Goal: Information Seeking & Learning: Check status

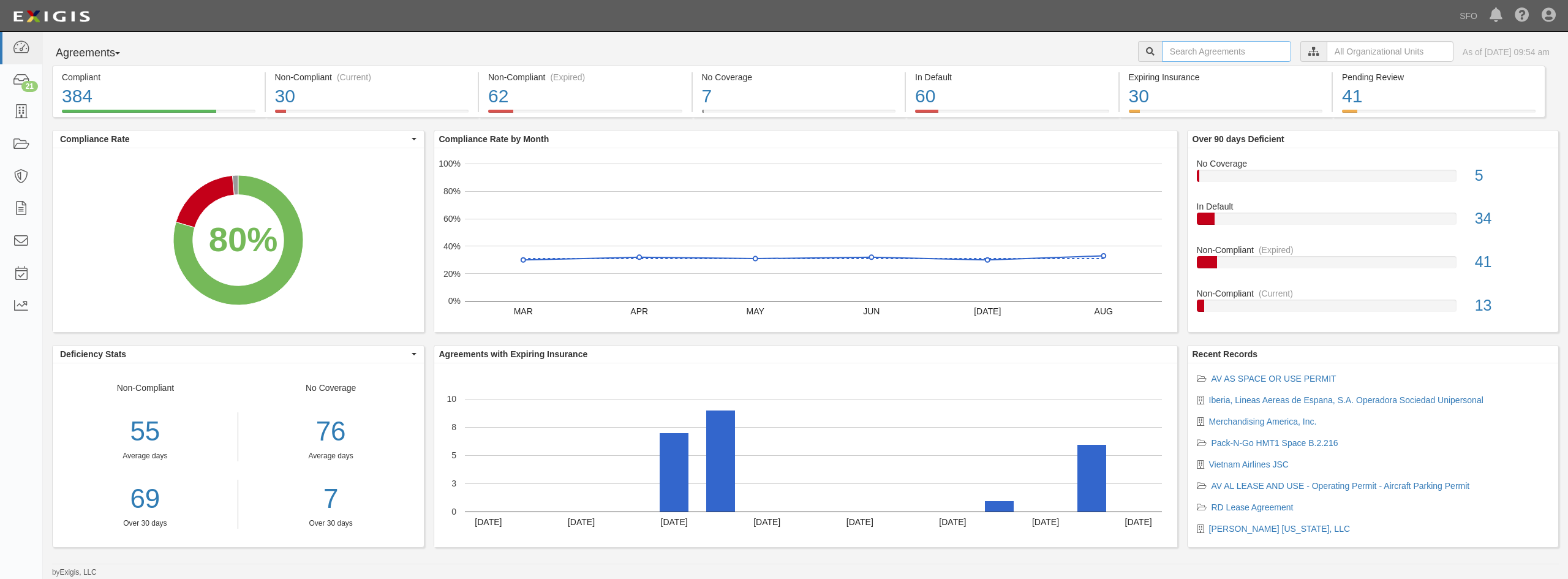
click at [1162, 52] on input "text" at bounding box center [1226, 51] width 129 height 21
type input "priemium"
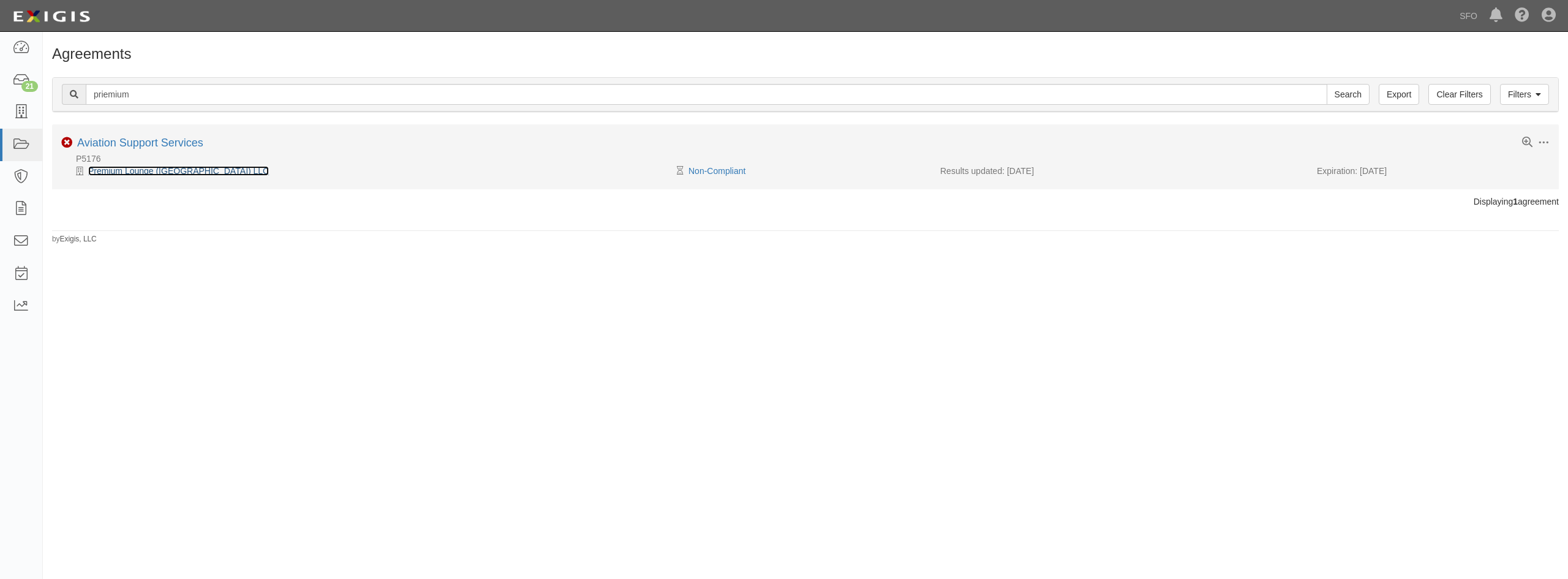
click at [154, 170] on link "Premium Lounge (San Francisco) LLC" at bounding box center [178, 171] width 181 height 10
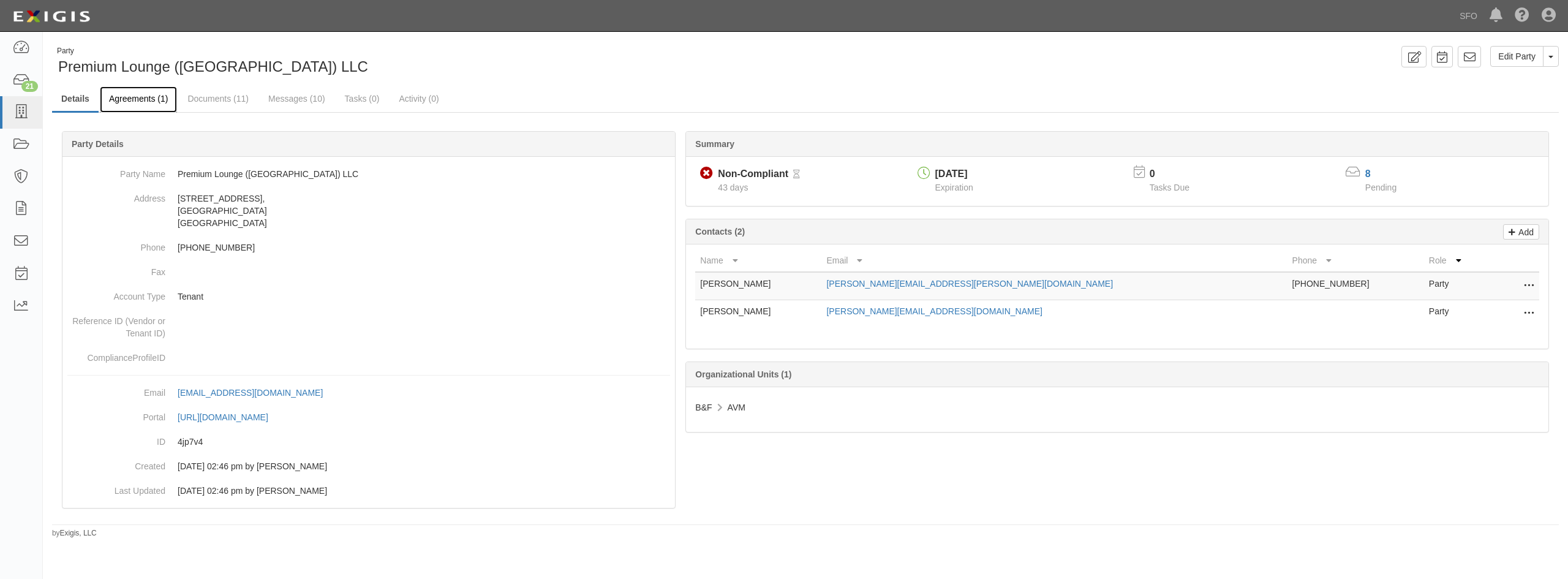
click at [141, 99] on link "Agreements (1)" at bounding box center [138, 100] width 77 height 27
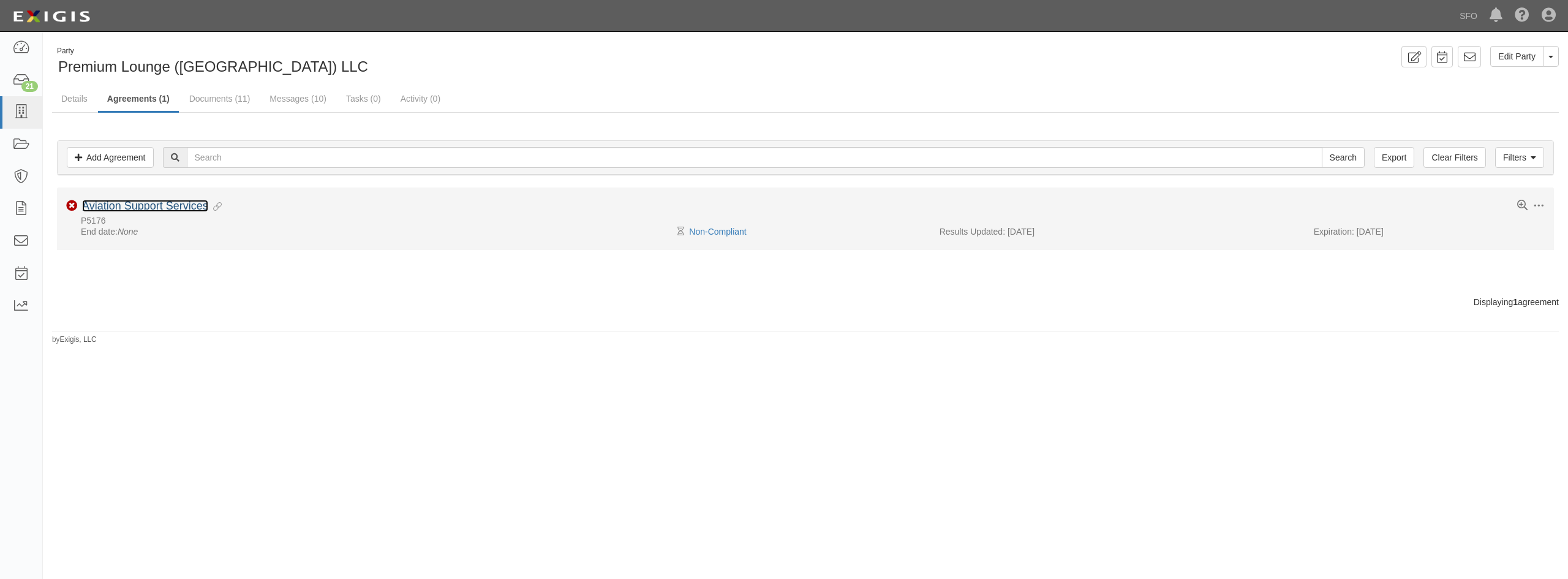
click at [128, 206] on link "Aviation Support Services" at bounding box center [145, 206] width 126 height 12
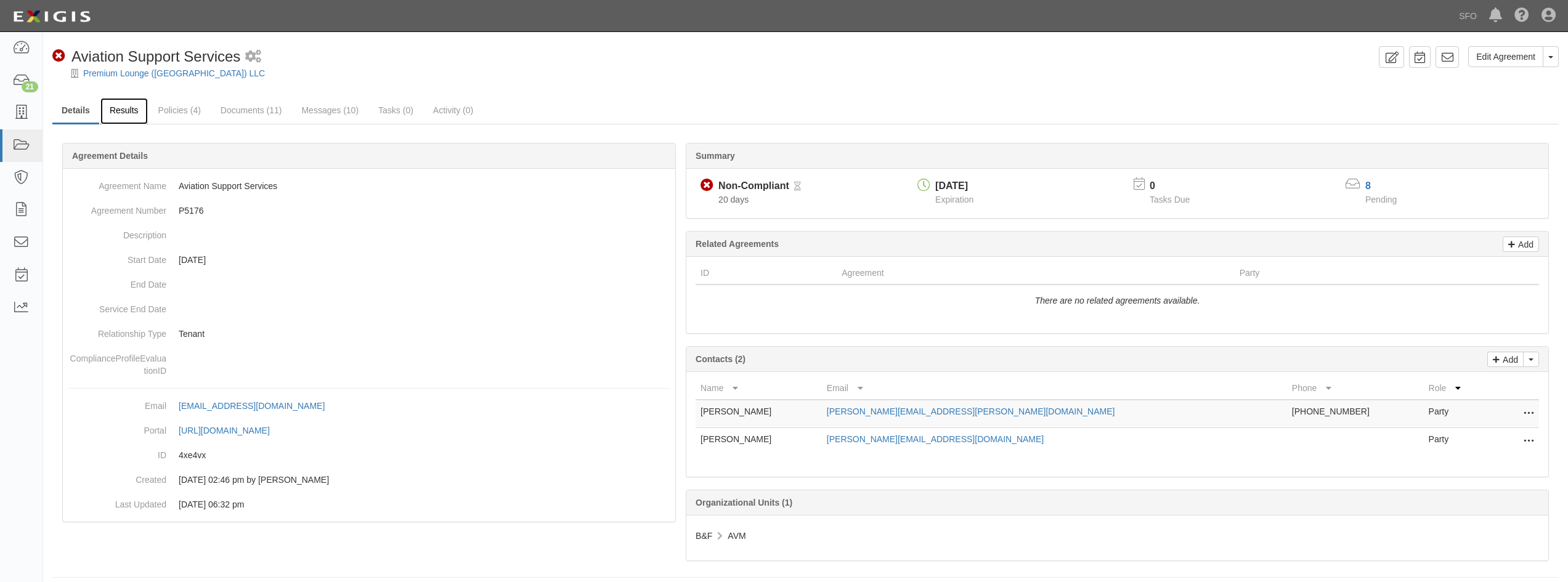
click at [134, 109] on link "Results" at bounding box center [124, 111] width 47 height 27
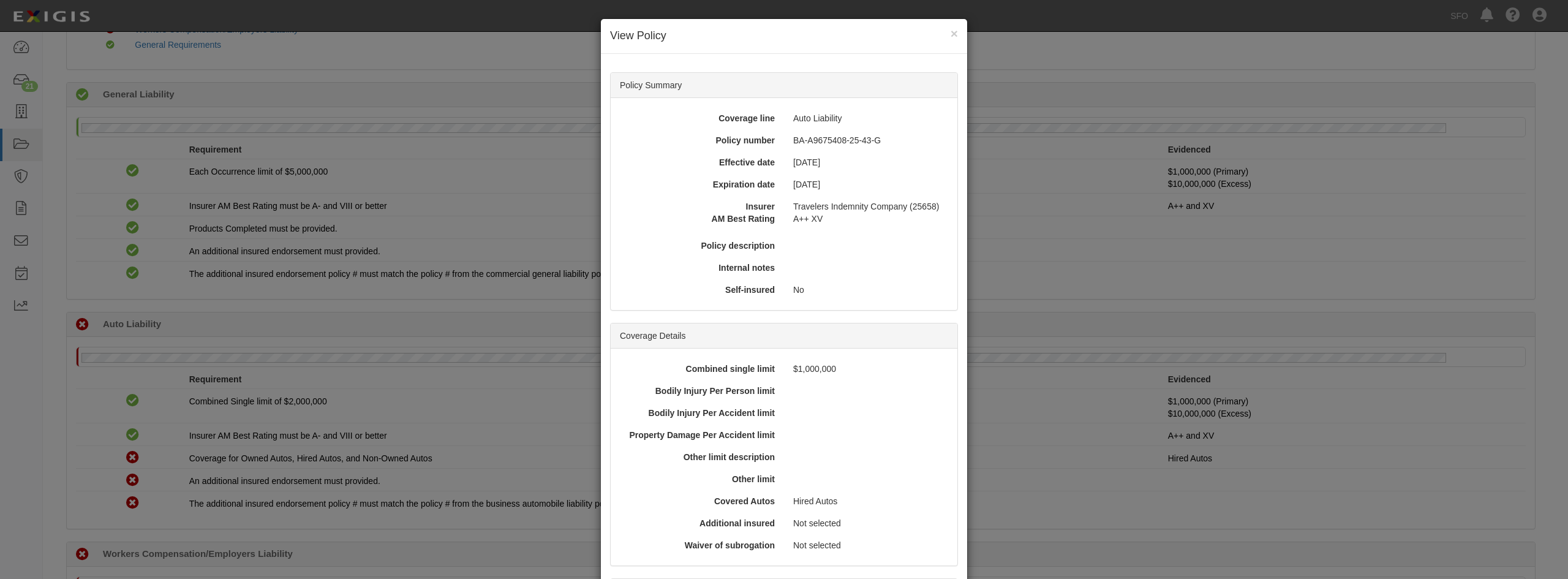
scroll to position [255, 0]
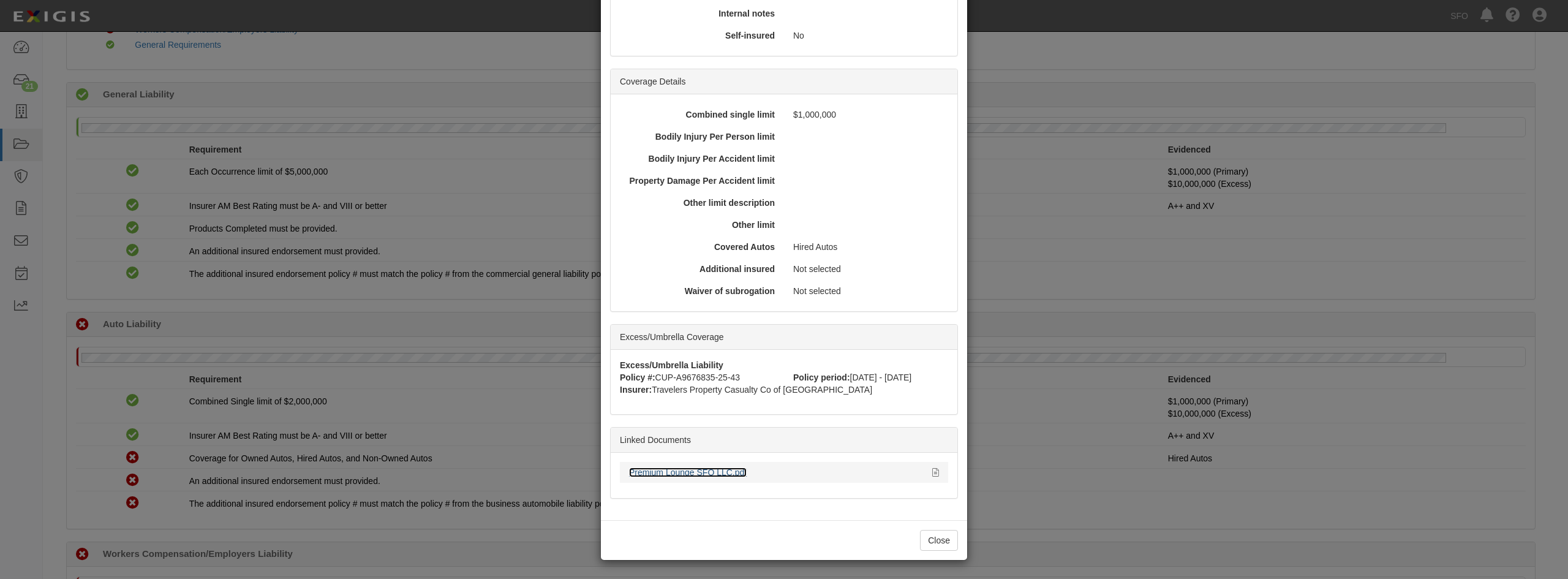
click at [699, 476] on link "Premium Lounge SFO LLC.pdf" at bounding box center [687, 472] width 118 height 10
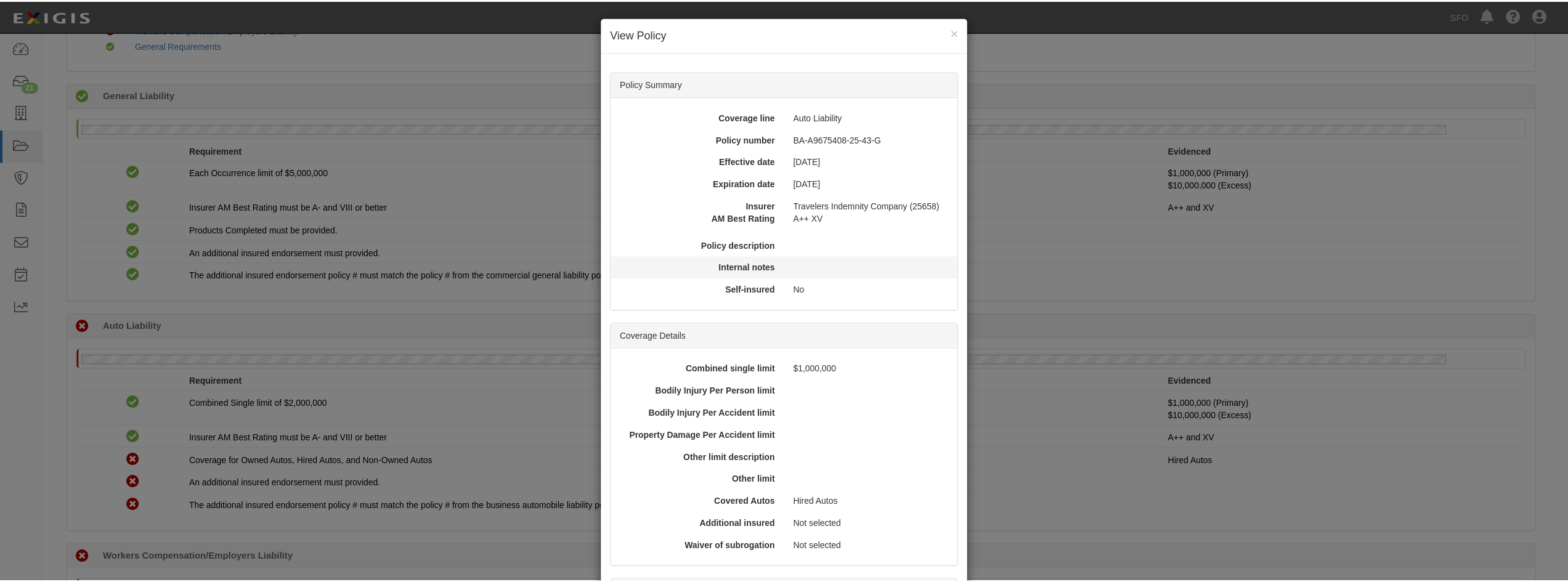
scroll to position [0, 0]
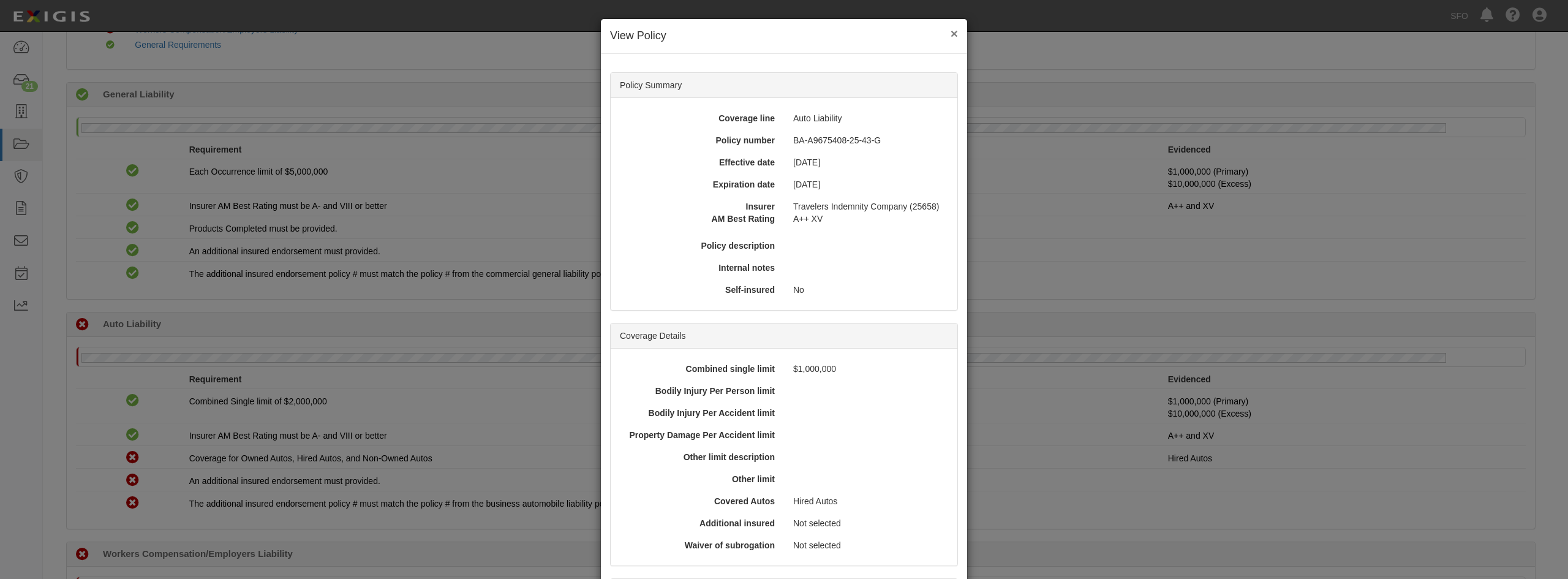
click at [951, 36] on button "×" at bounding box center [954, 33] width 8 height 13
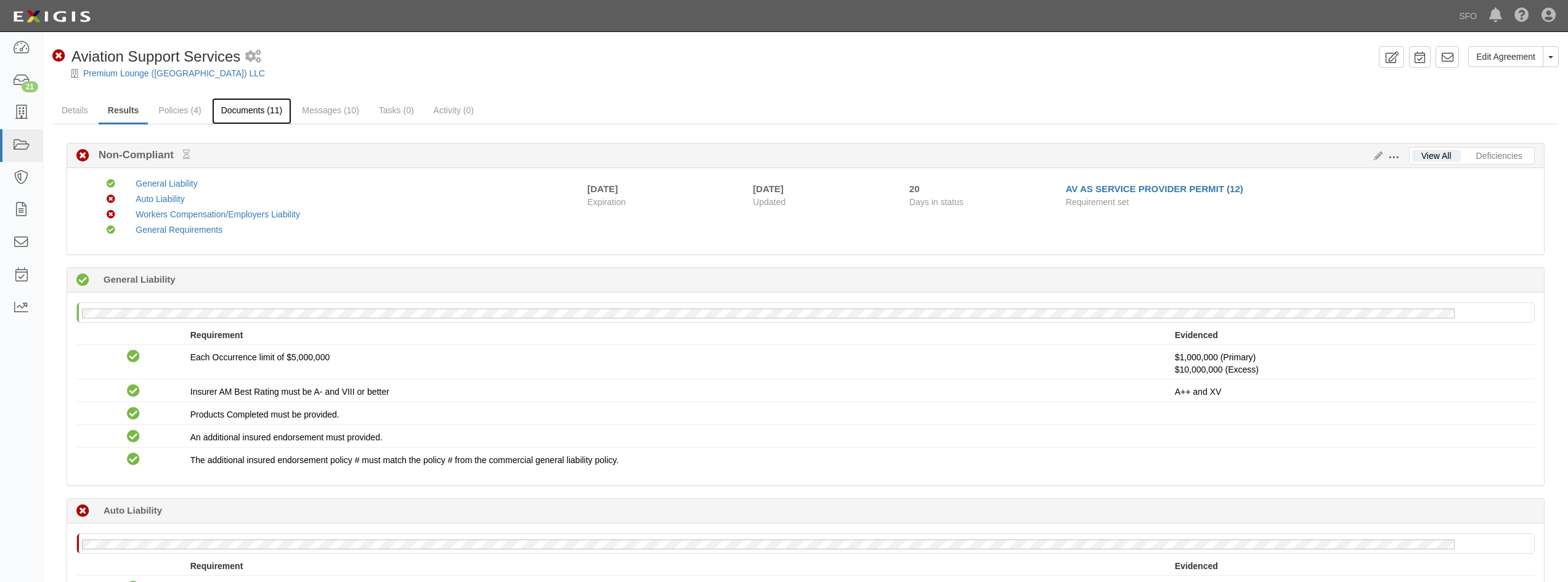
click at [257, 107] on link "Documents (11)" at bounding box center [251, 111] width 80 height 27
click at [242, 109] on link "Documents (11)" at bounding box center [251, 111] width 80 height 27
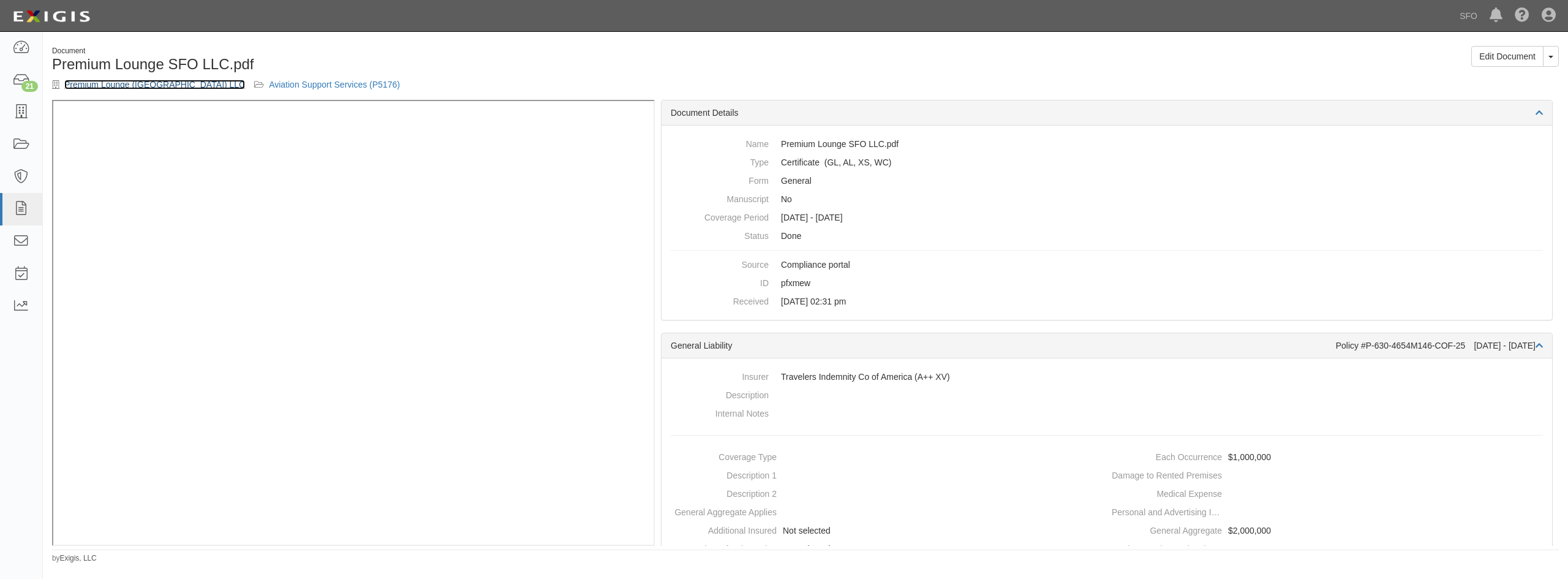
click at [112, 90] on link "Premium Lounge ([GEOGRAPHIC_DATA]) LLC" at bounding box center [155, 84] width 181 height 10
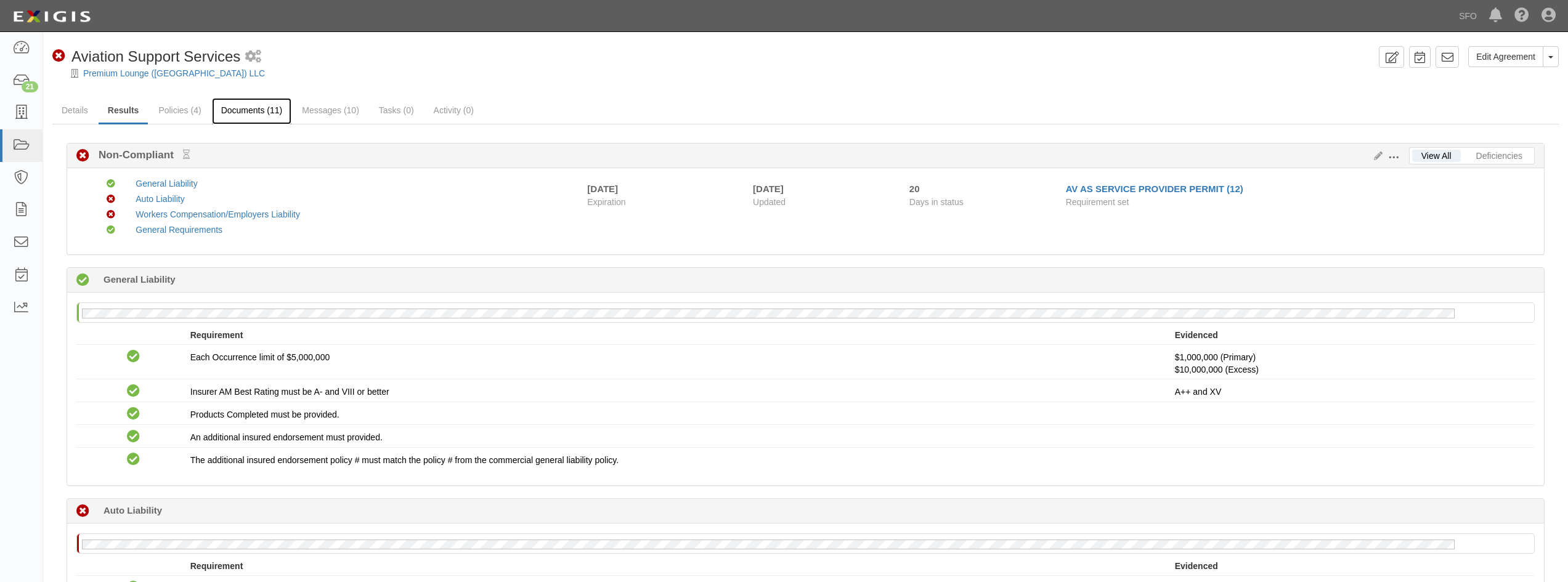
click at [243, 115] on link "Documents (11)" at bounding box center [251, 111] width 80 height 27
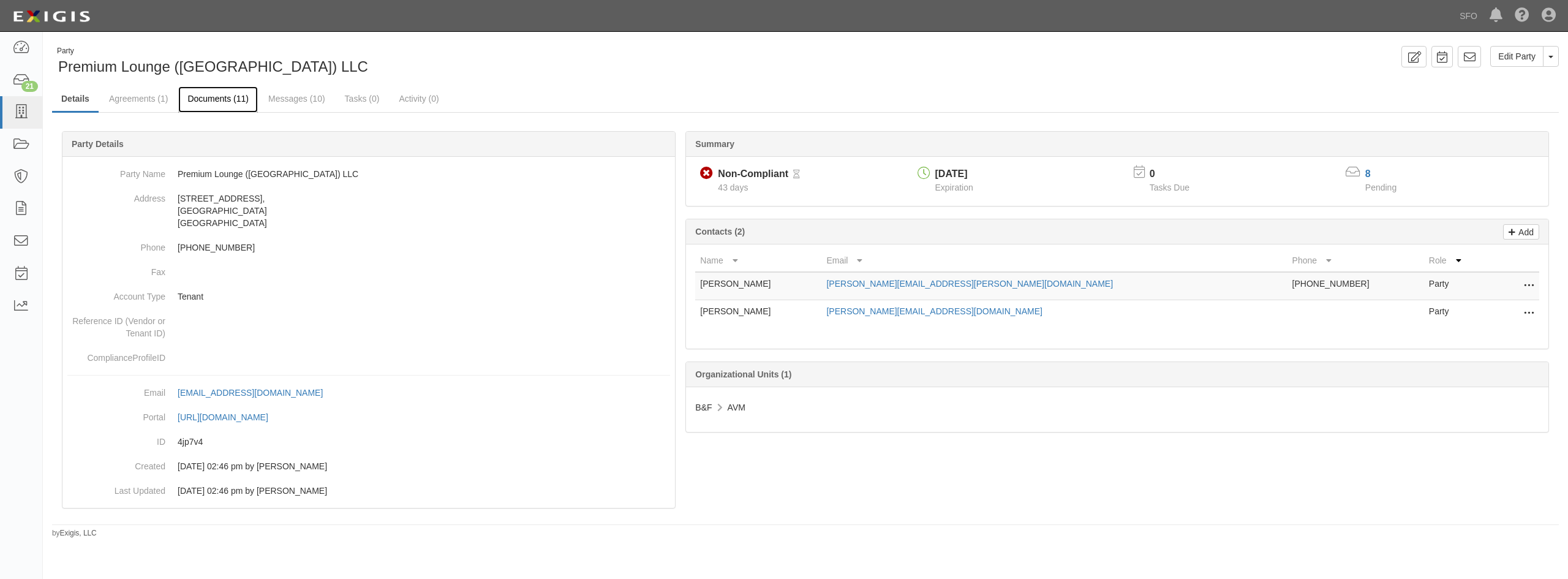
click at [238, 104] on link "Documents (11)" at bounding box center [218, 100] width 80 height 27
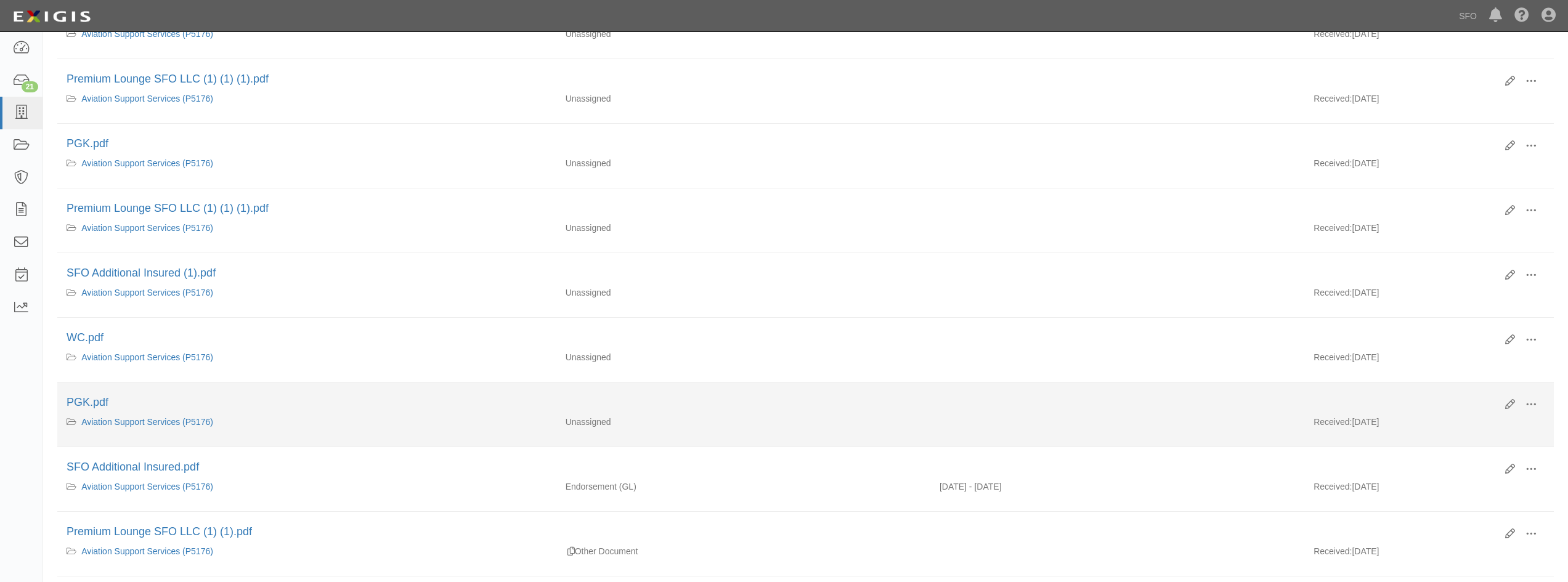
scroll to position [308, 0]
click at [151, 424] on link "Aviation Support Services (P5176)" at bounding box center [147, 426] width 132 height 10
click at [97, 404] on link "PGK.pdf" at bounding box center [87, 407] width 42 height 12
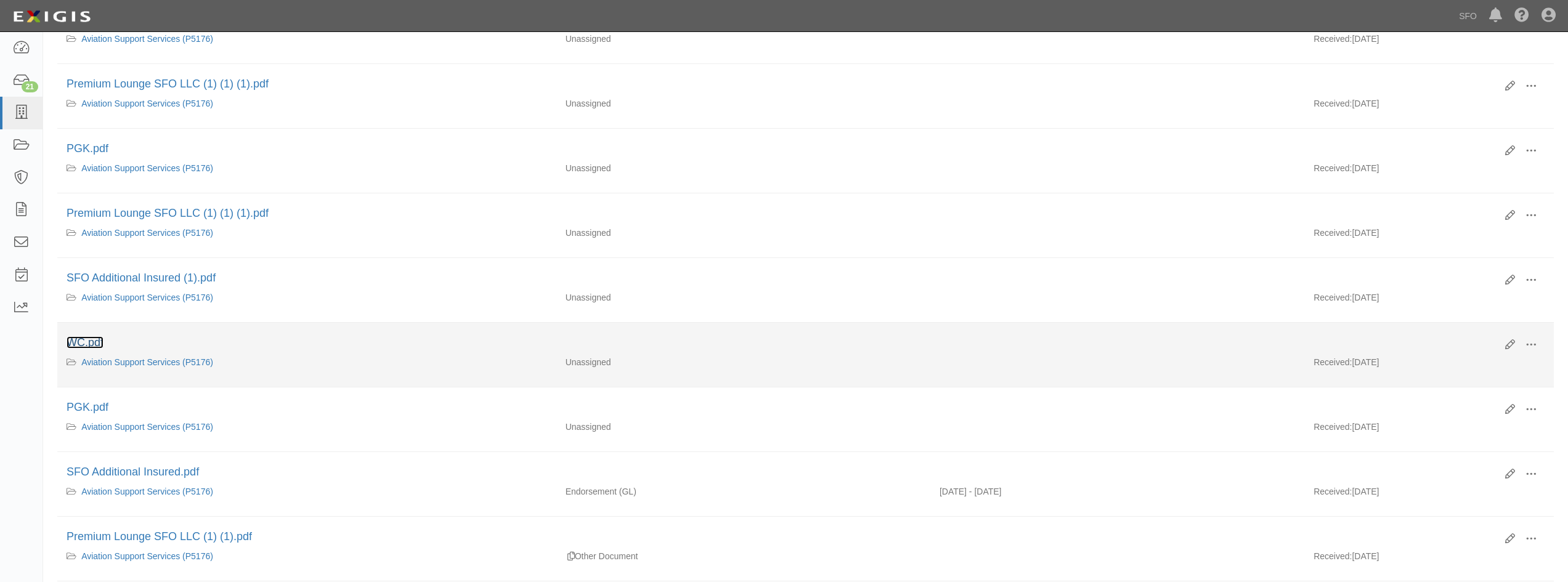
click at [78, 339] on link "WC.pdf" at bounding box center [85, 342] width 37 height 12
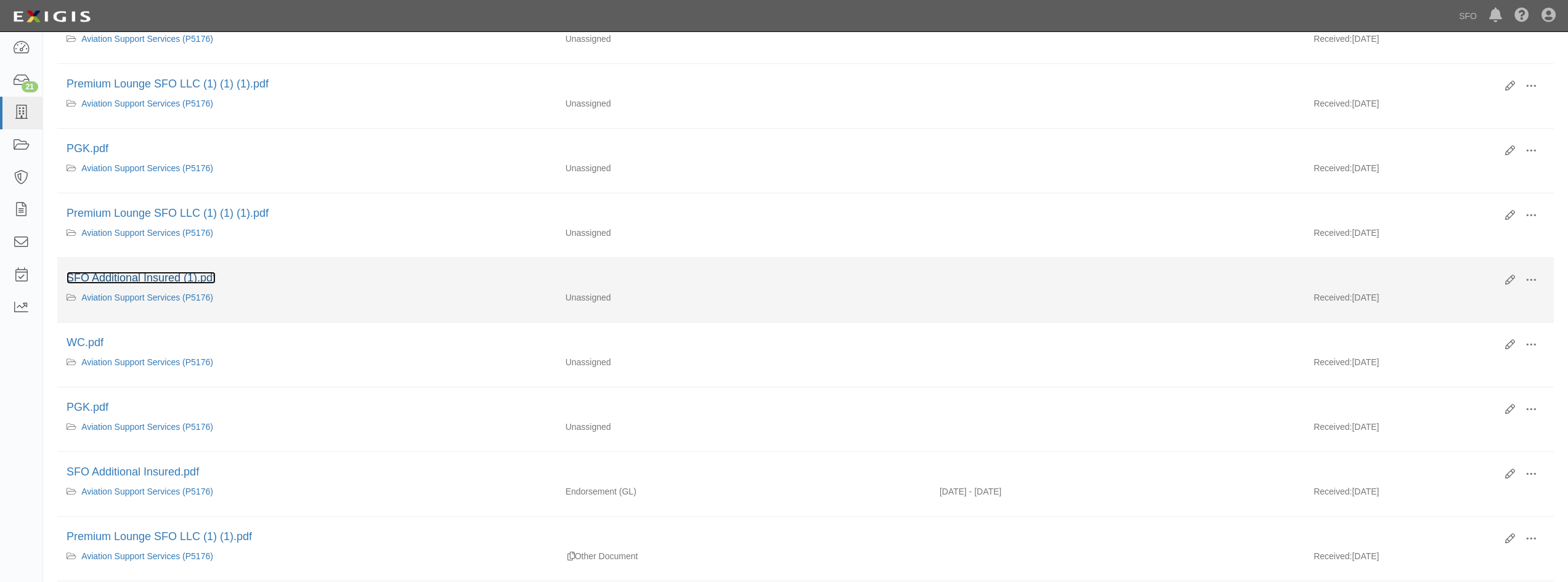
click at [118, 279] on link "SFO Additional Insured (1).pdf" at bounding box center [141, 278] width 149 height 12
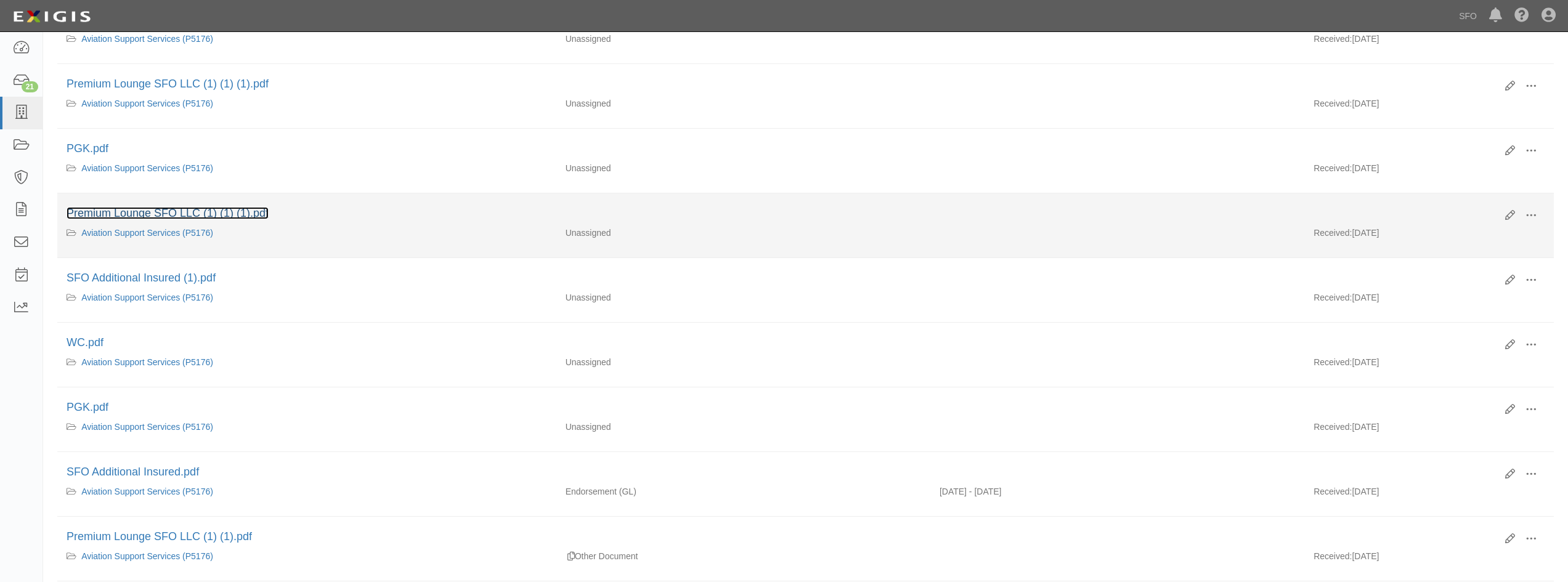
click at [100, 212] on link "Premium Lounge SFO LLC (1) (1) (1).pdf" at bounding box center [167, 213] width 202 height 12
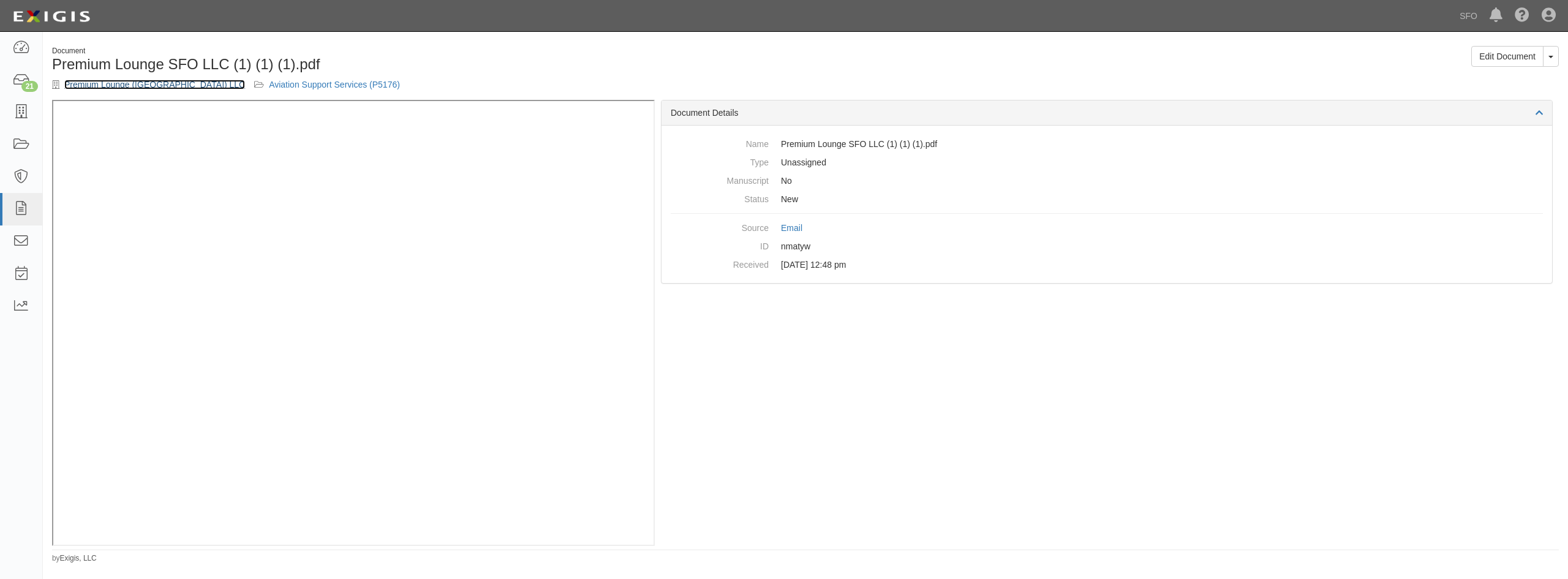
click at [137, 84] on link "Premium Lounge (San Francisco) LLC" at bounding box center [155, 84] width 181 height 10
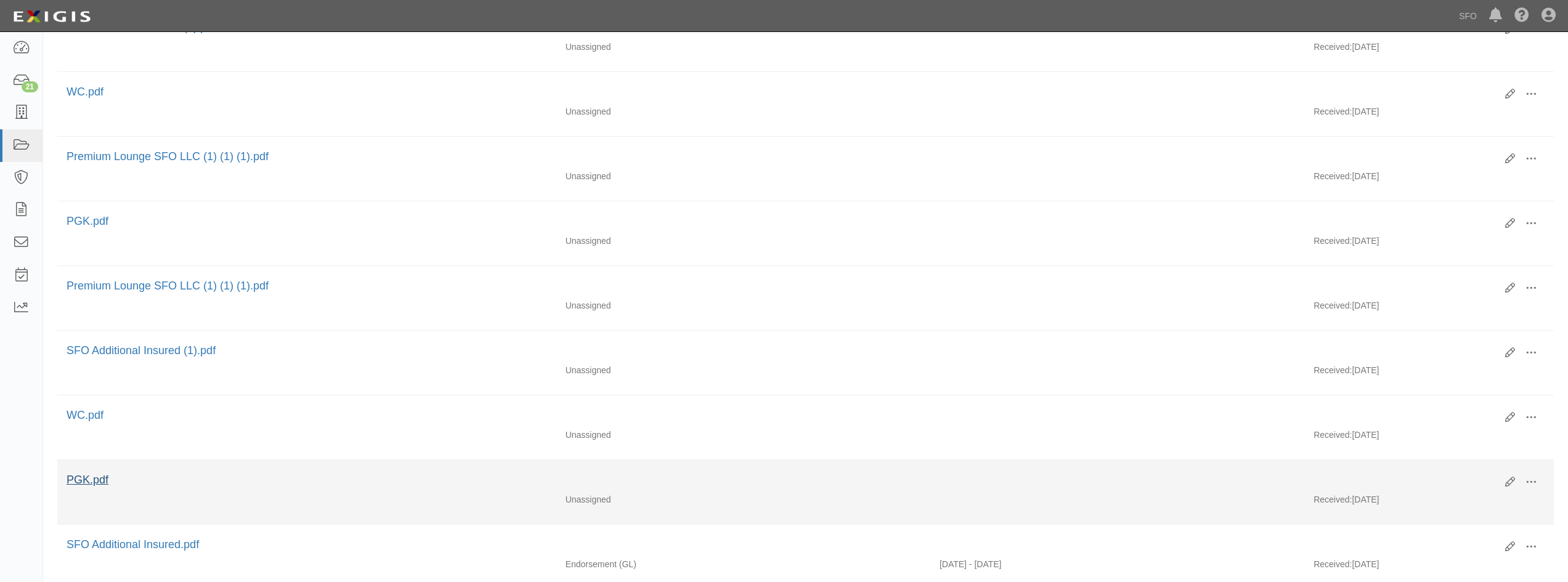
scroll to position [308, 0]
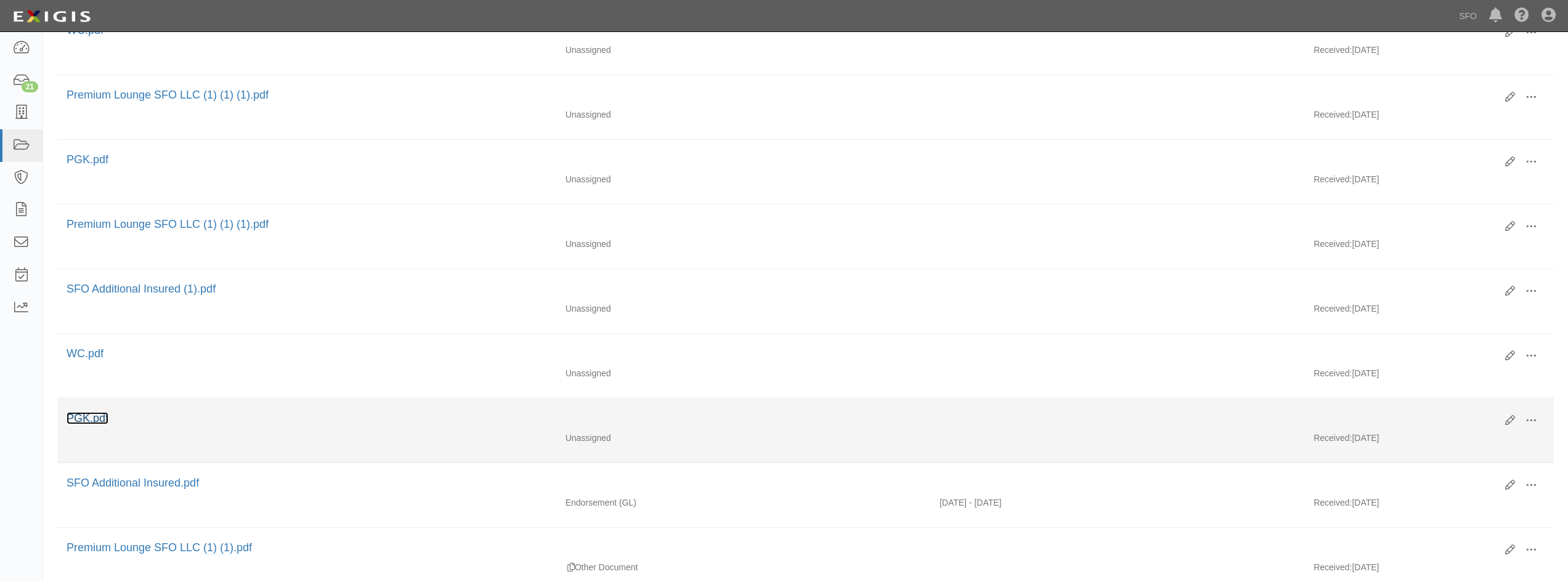
click at [91, 412] on link "PGK.pdf" at bounding box center [87, 419] width 42 height 12
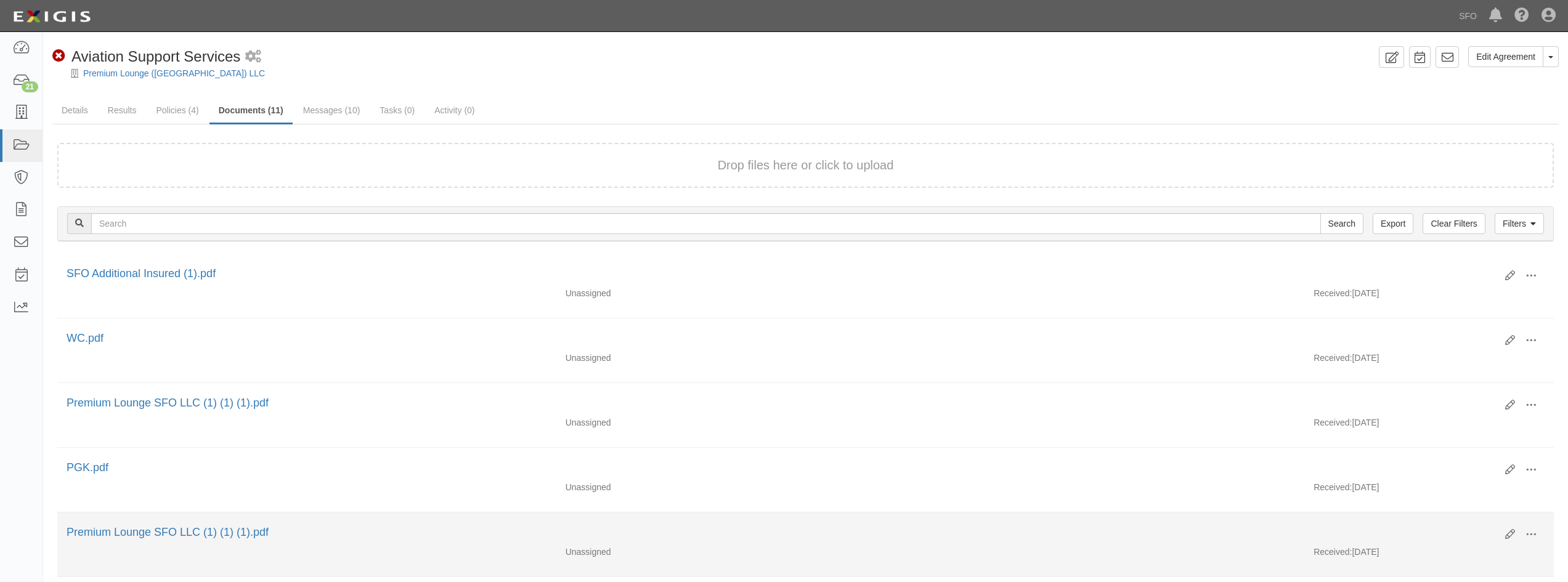
scroll to position [308, 0]
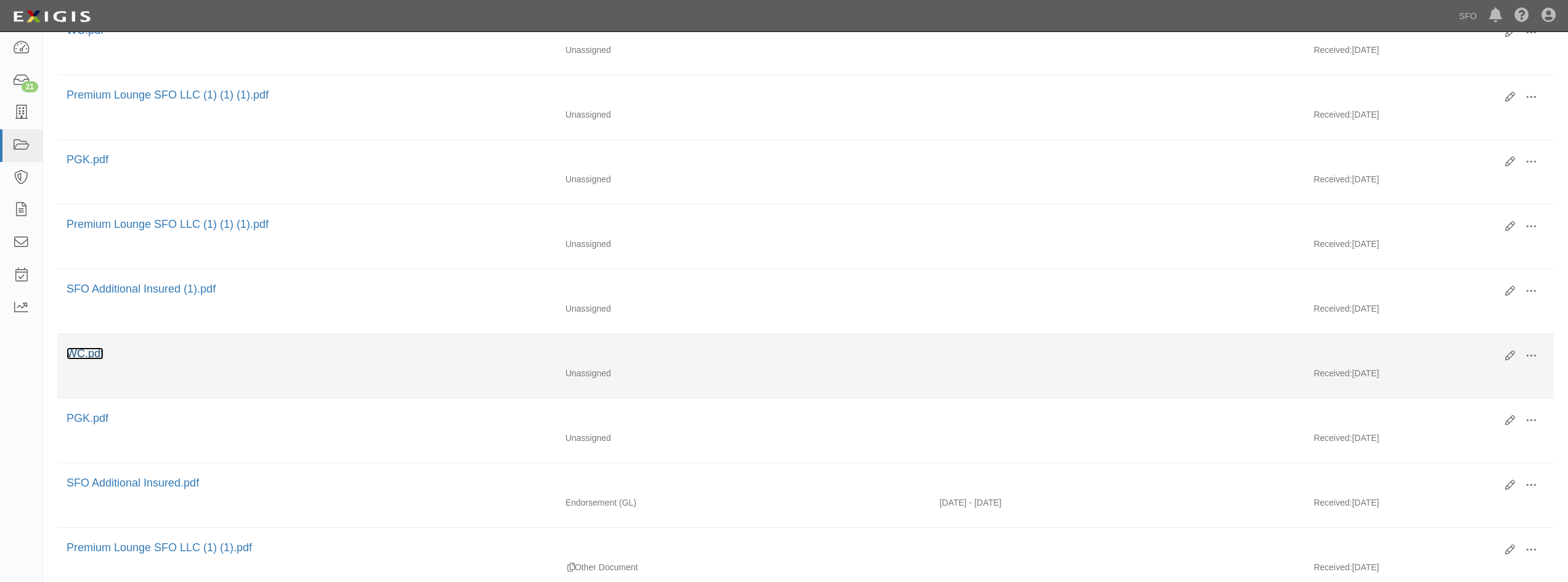
click at [90, 352] on link "WC.pdf" at bounding box center [85, 354] width 37 height 12
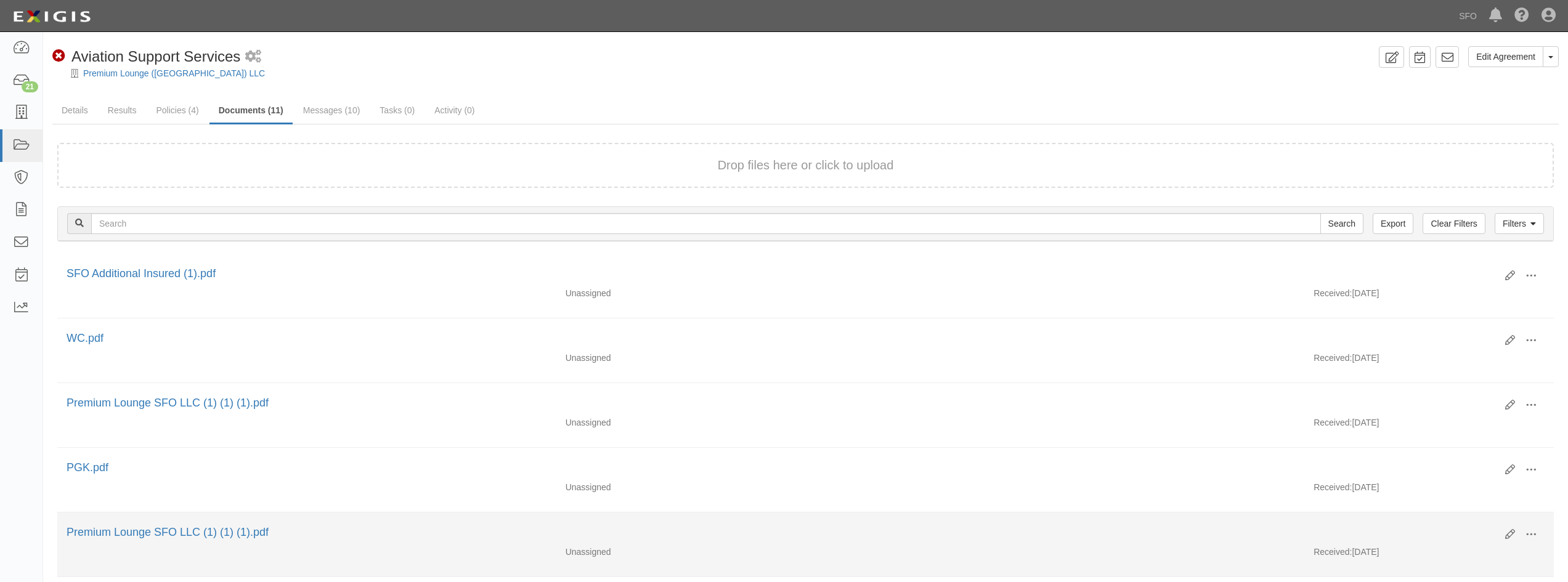
scroll to position [308, 0]
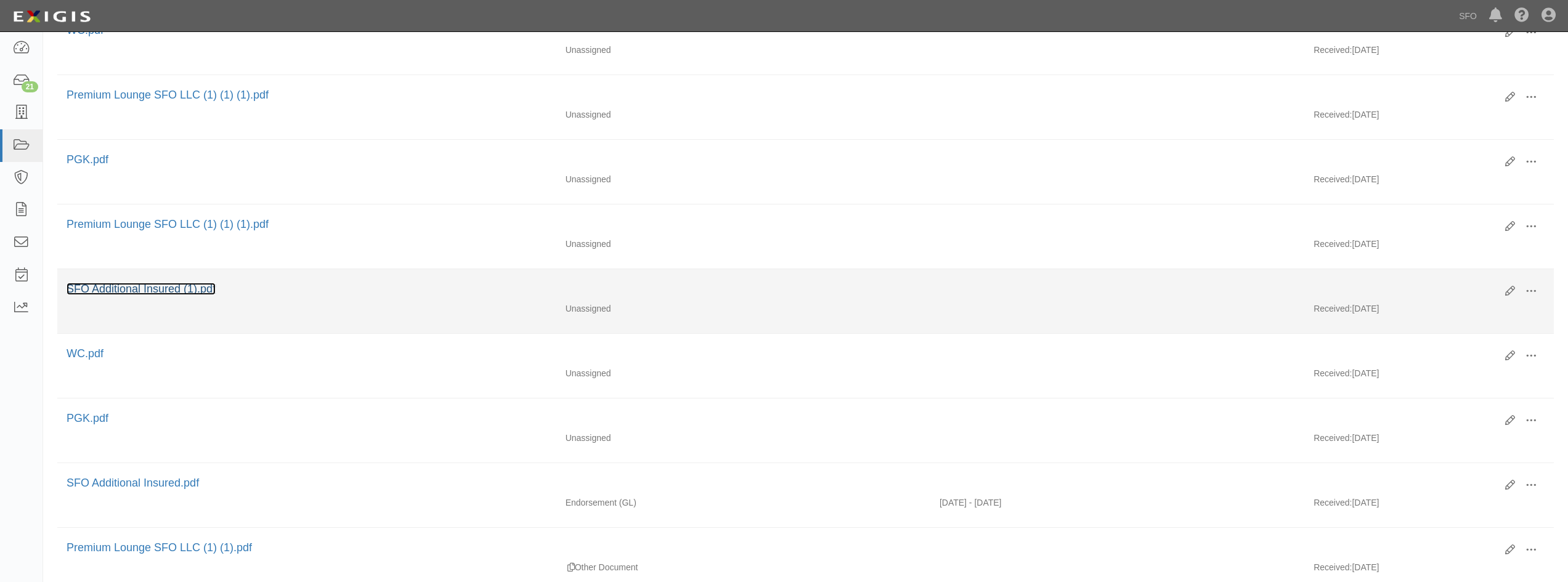
click at [172, 288] on link "SFO Additional Insured (1).pdf" at bounding box center [141, 289] width 149 height 12
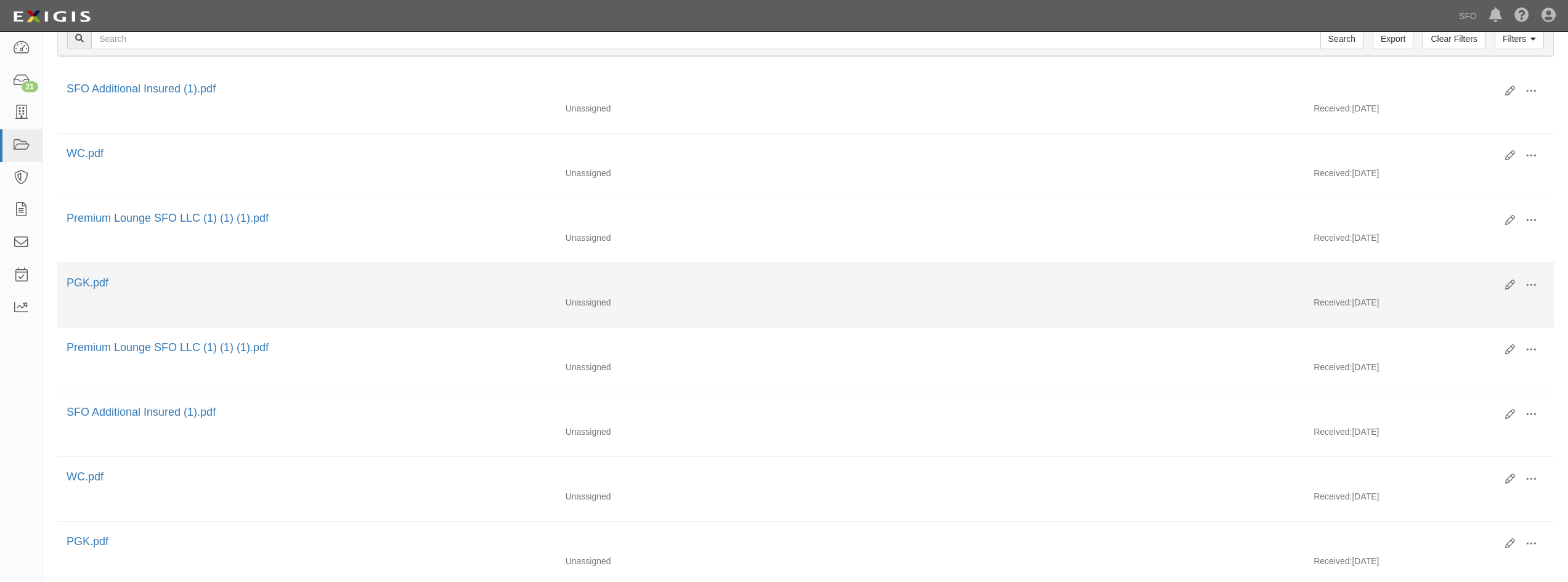
scroll to position [62, 0]
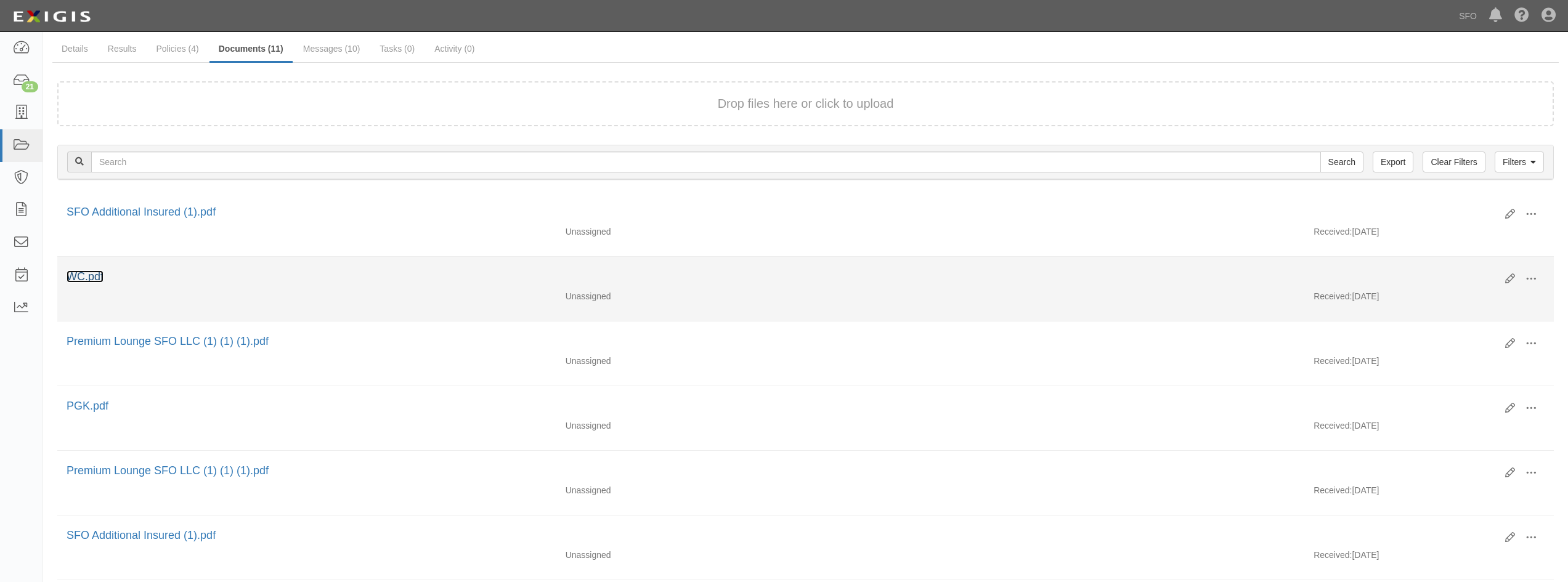
click at [90, 272] on link "WC.pdf" at bounding box center [85, 276] width 37 height 12
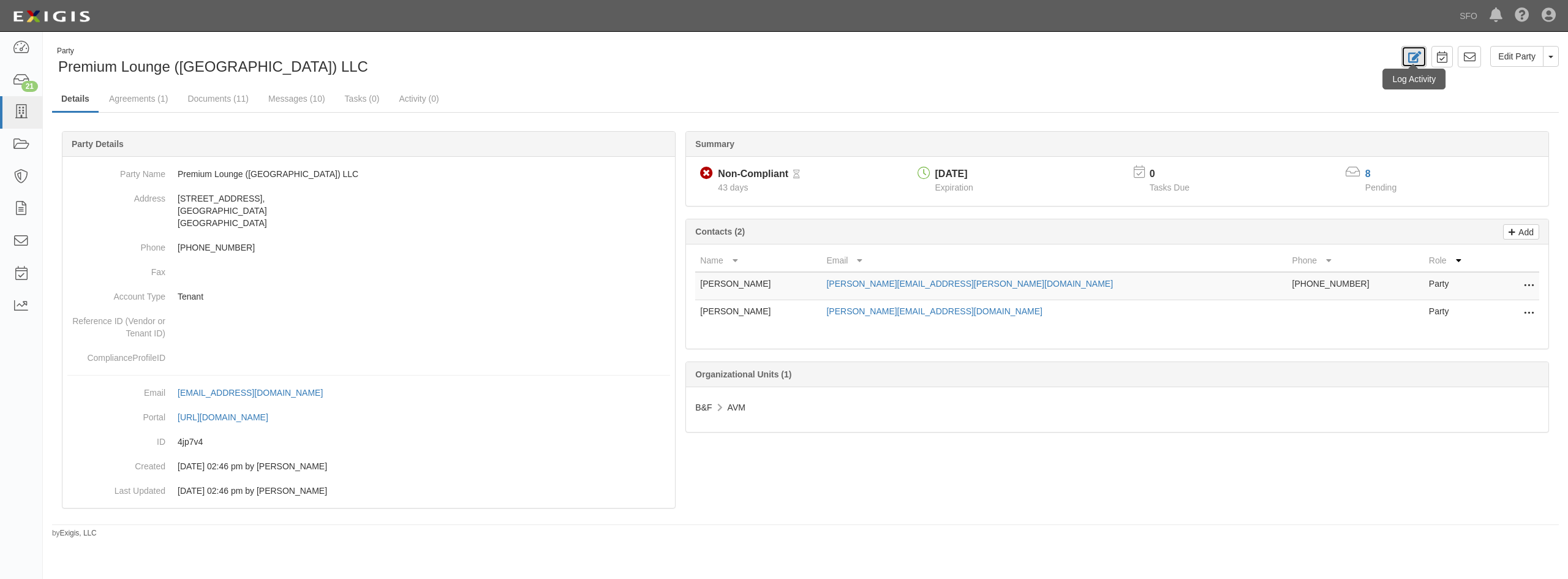
click at [1415, 62] on icon at bounding box center [1414, 57] width 14 height 11
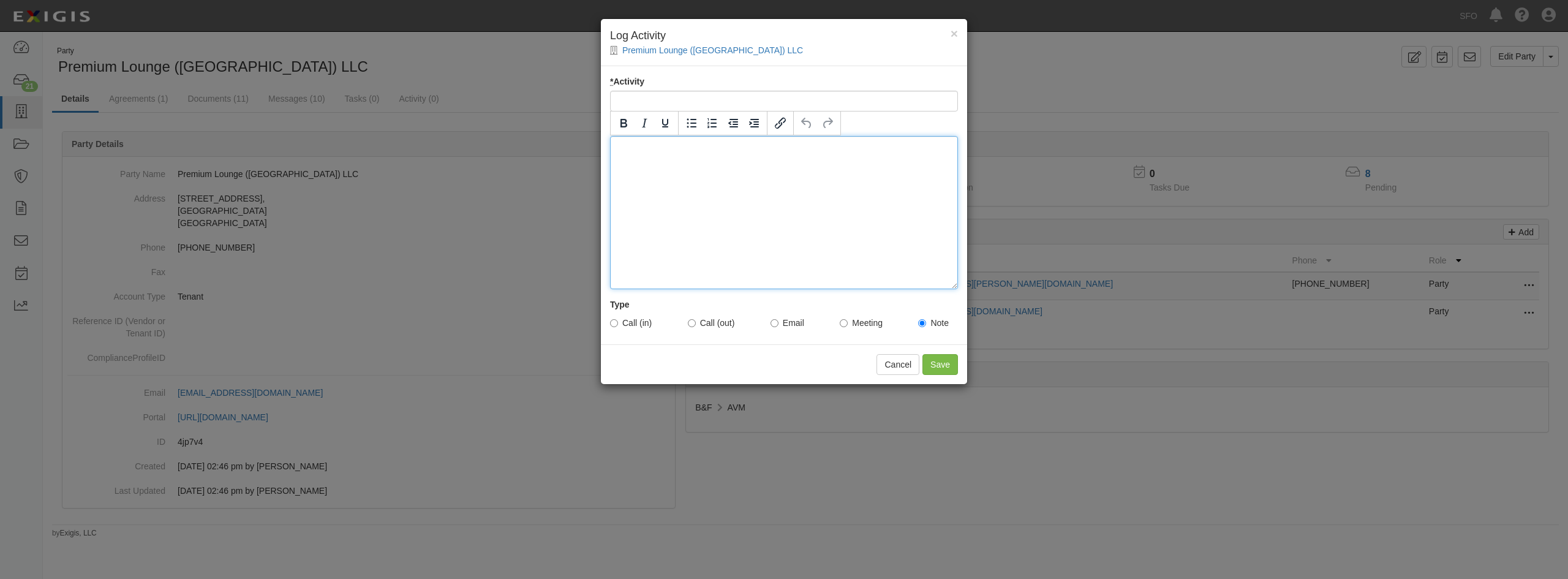
click at [703, 175] on div at bounding box center [784, 213] width 348 height 153
click at [613, 324] on input "Call (in)" at bounding box center [614, 323] width 8 height 8
radio input "true"
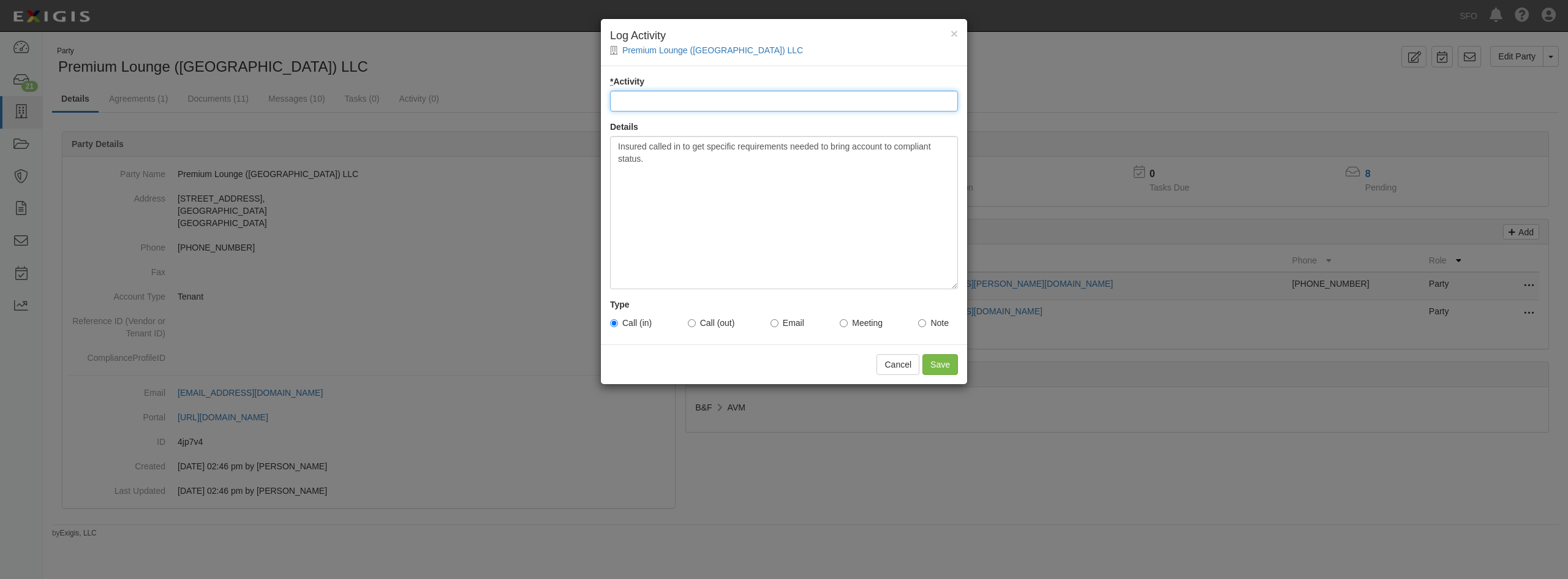
click at [714, 90] on input "* Activity" at bounding box center [784, 100] width 348 height 21
type input "Non-Compliant Status Inquiry"
click at [951, 370] on input "Save" at bounding box center [940, 364] width 36 height 21
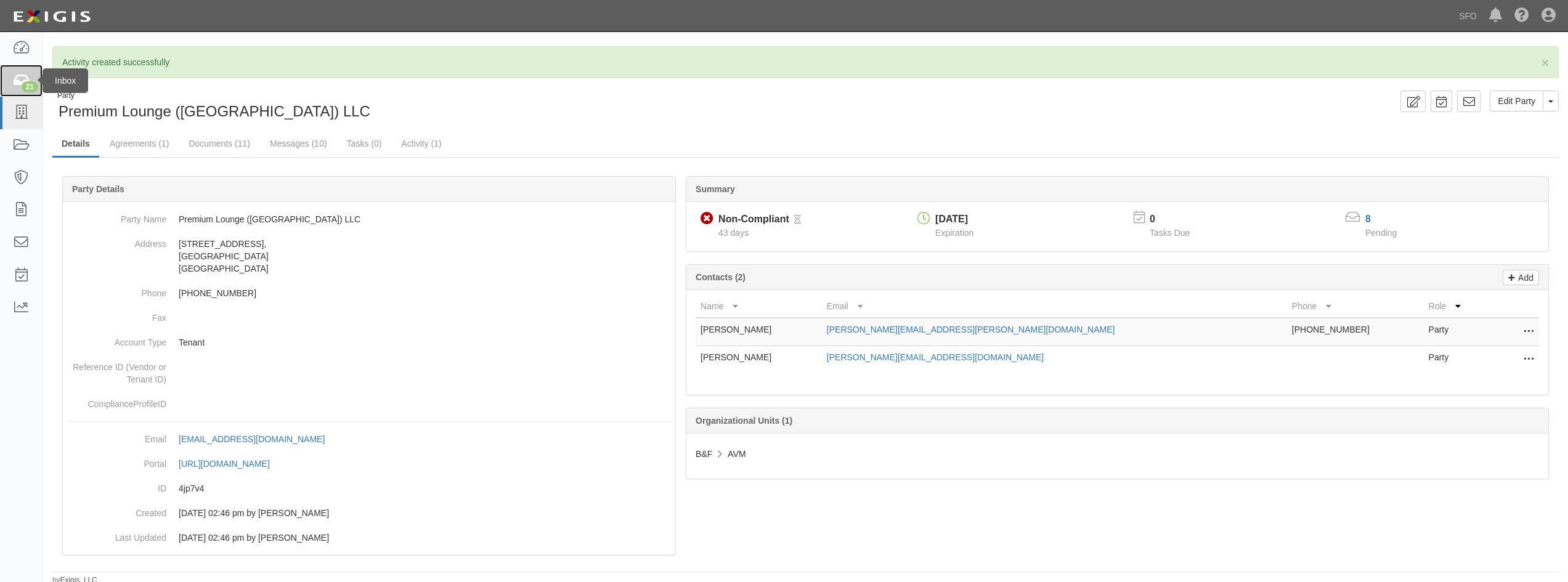
click at [24, 86] on div "21" at bounding box center [30, 86] width 17 height 11
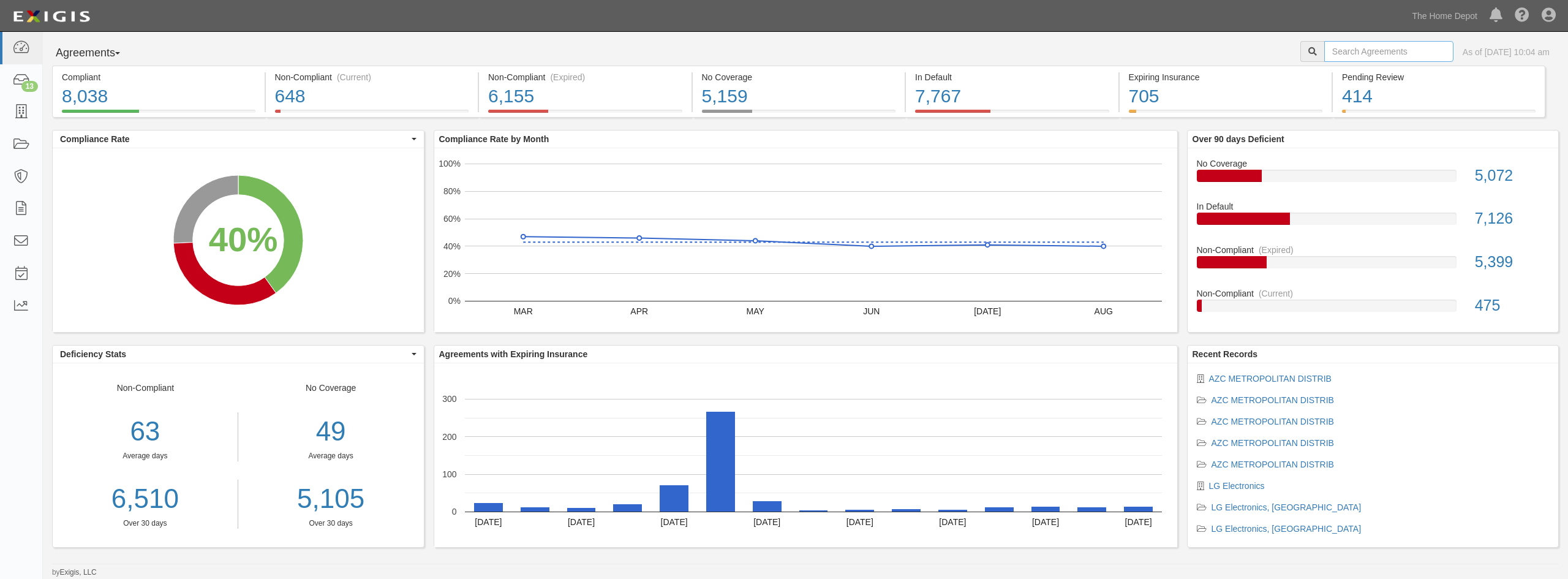
click at [1373, 48] on input "text" at bounding box center [1389, 51] width 129 height 21
type input "h"
type input "[GEOGRAPHIC_DATA]"
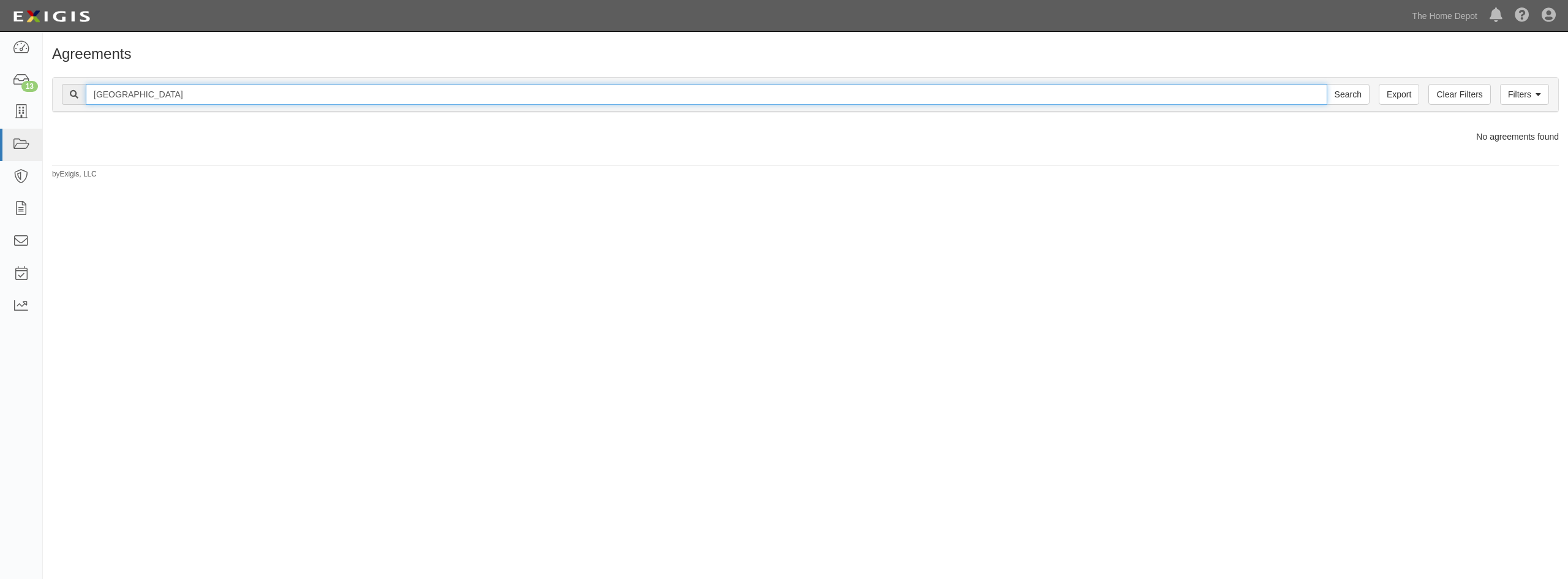
drag, startPoint x: 122, startPoint y: 93, endPoint x: 82, endPoint y: 103, distance: 41.2
click at [82, 103] on div "Hartford Search" at bounding box center [715, 93] width 1308 height 21
click at [396, 93] on input "text" at bounding box center [706, 93] width 1241 height 21
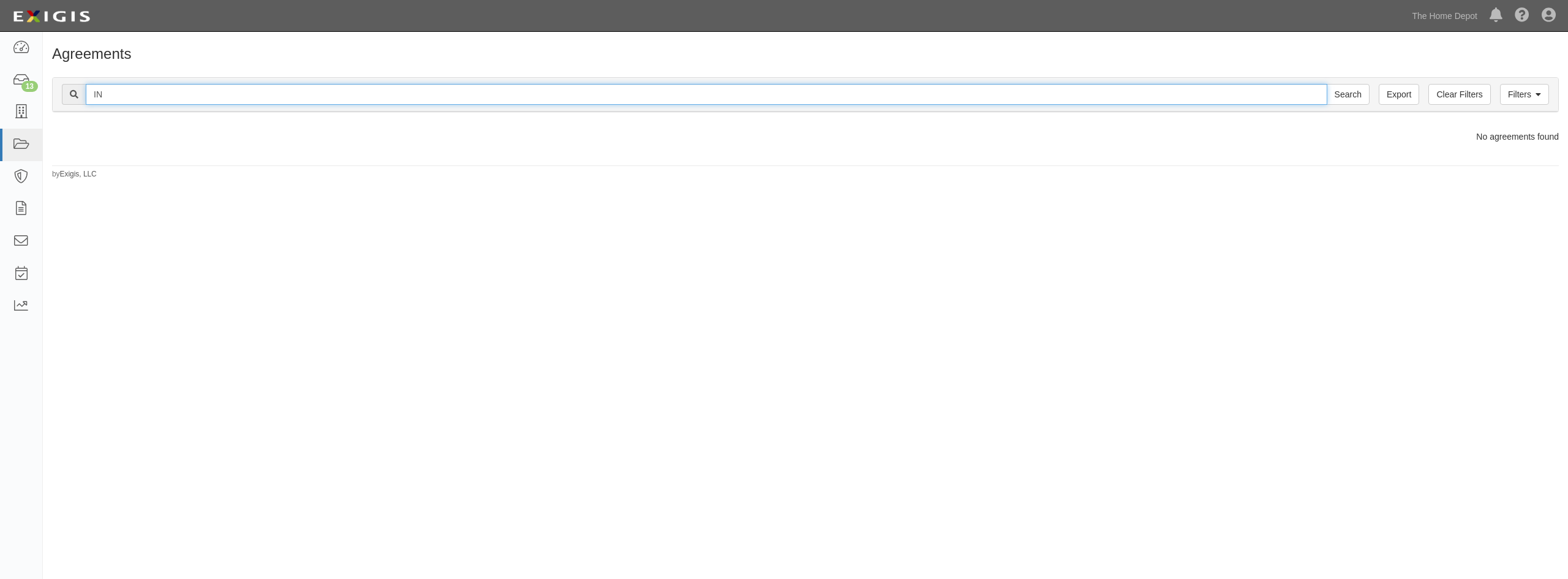
type input "I"
type input "cb global"
click at [1327, 84] on input "Search" at bounding box center [1348, 93] width 43 height 21
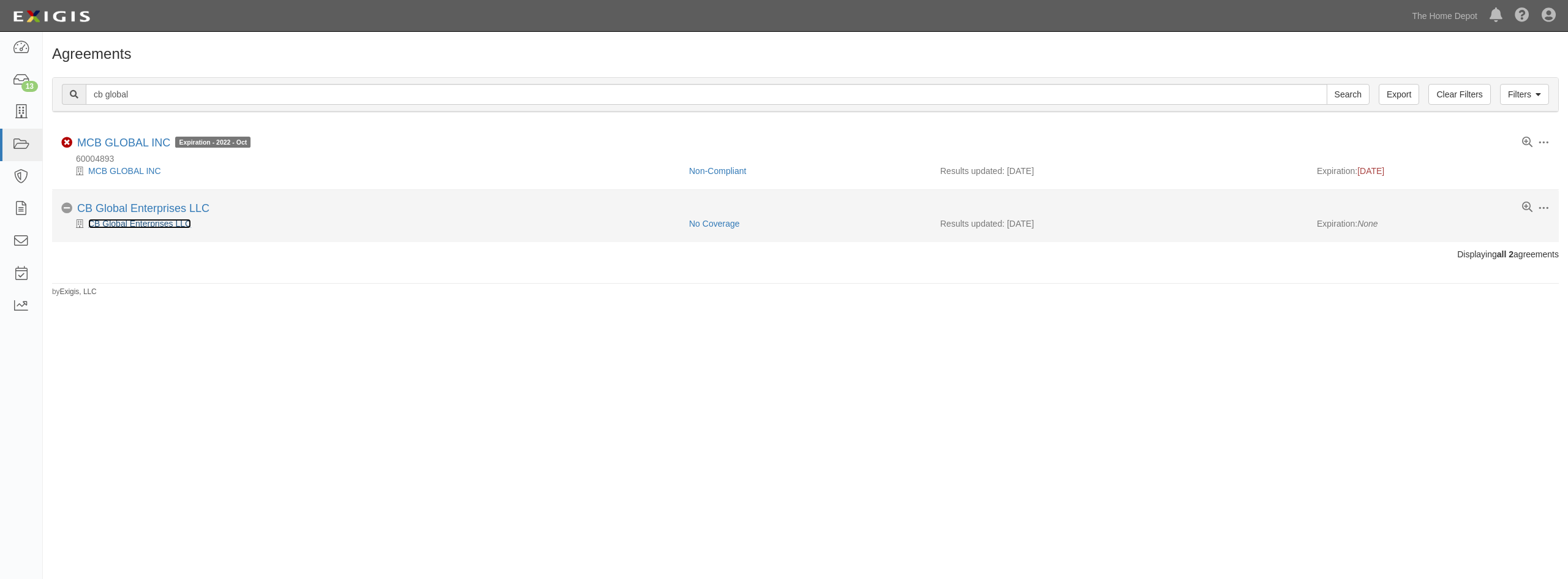
click at [166, 227] on link "CB Global Enterprises LLC" at bounding box center [140, 223] width 103 height 10
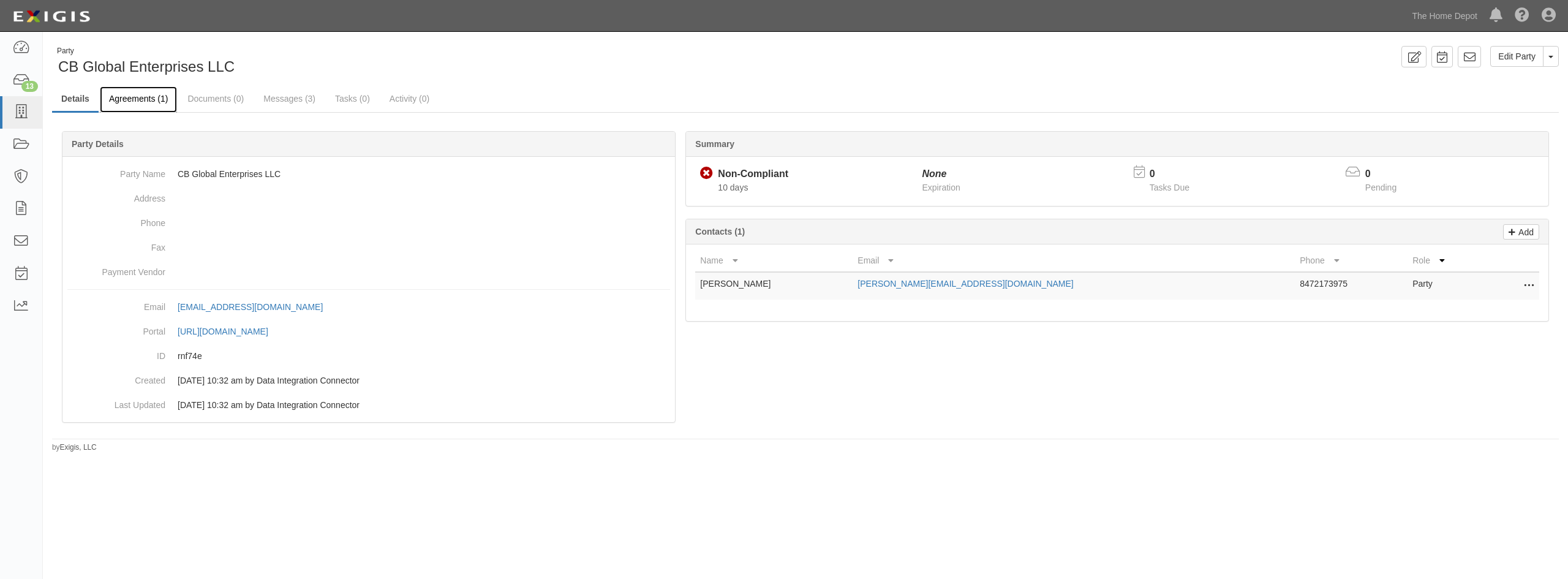
click at [131, 105] on link "Agreements (1)" at bounding box center [138, 100] width 77 height 27
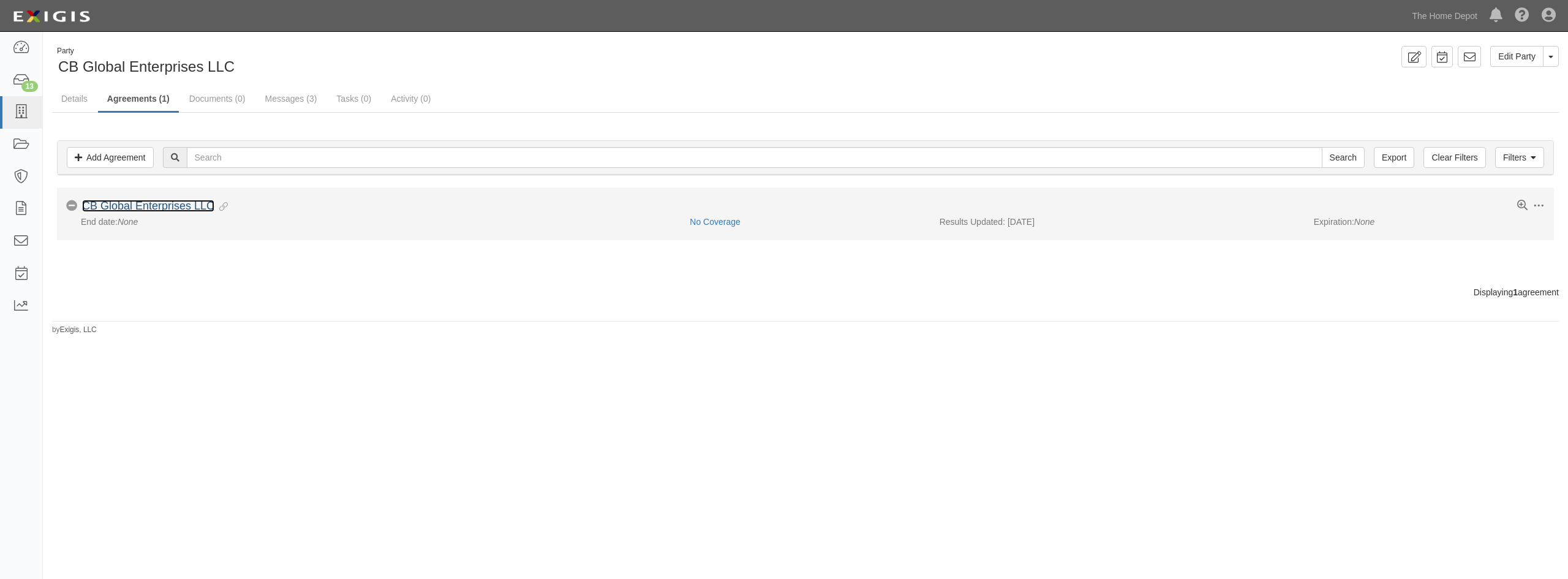
click at [178, 210] on link "CB Global Enterprises LLC" at bounding box center [148, 206] width 132 height 12
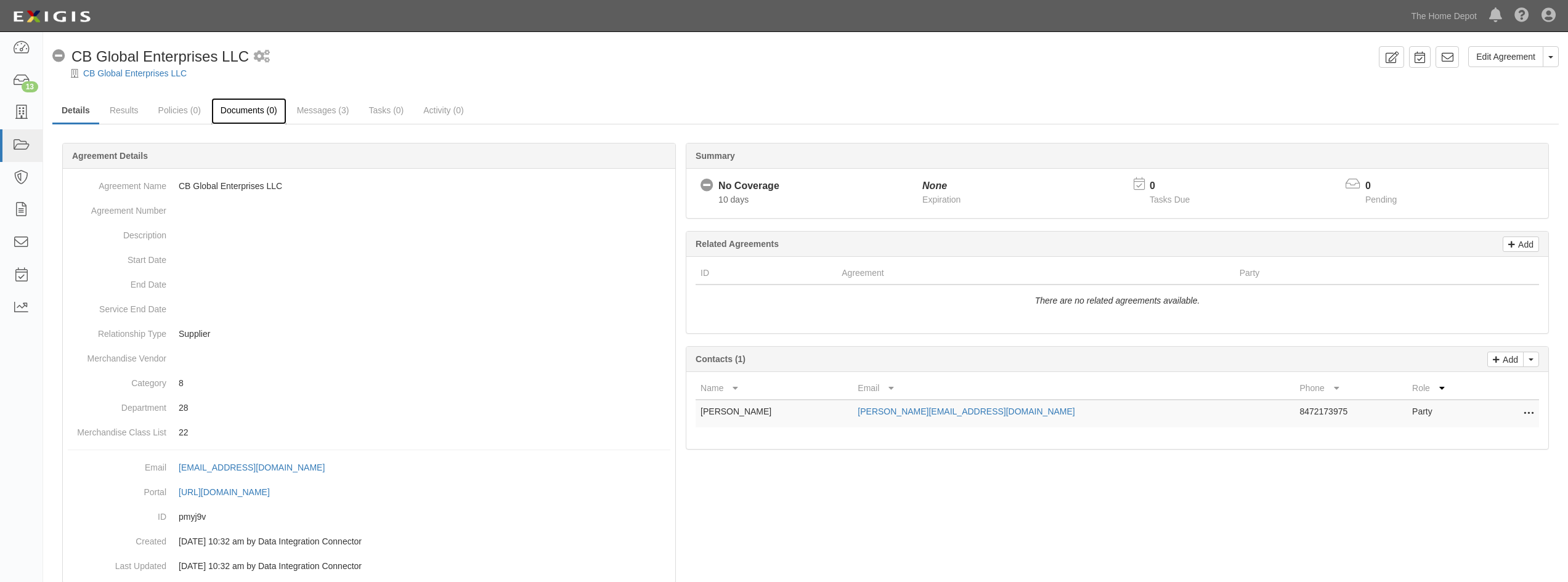
click at [254, 116] on link "Documents (0)" at bounding box center [249, 111] width 75 height 27
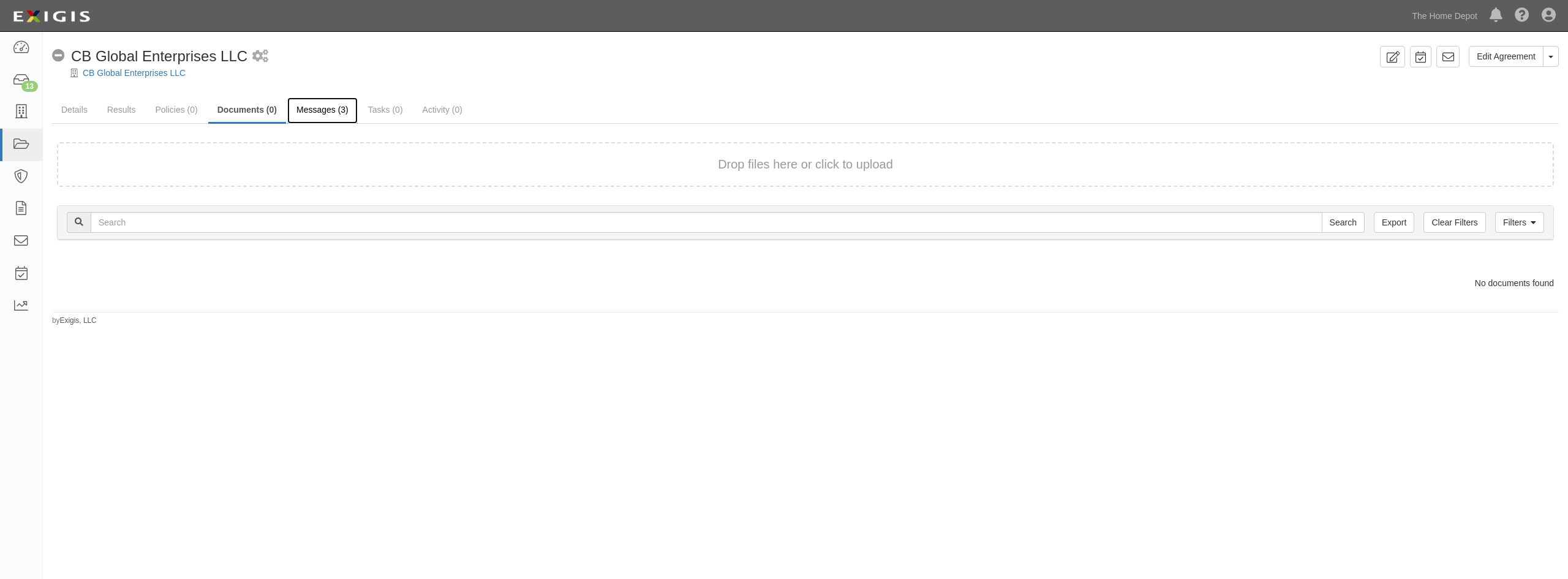
click at [323, 114] on link "Messages (3)" at bounding box center [322, 110] width 71 height 27
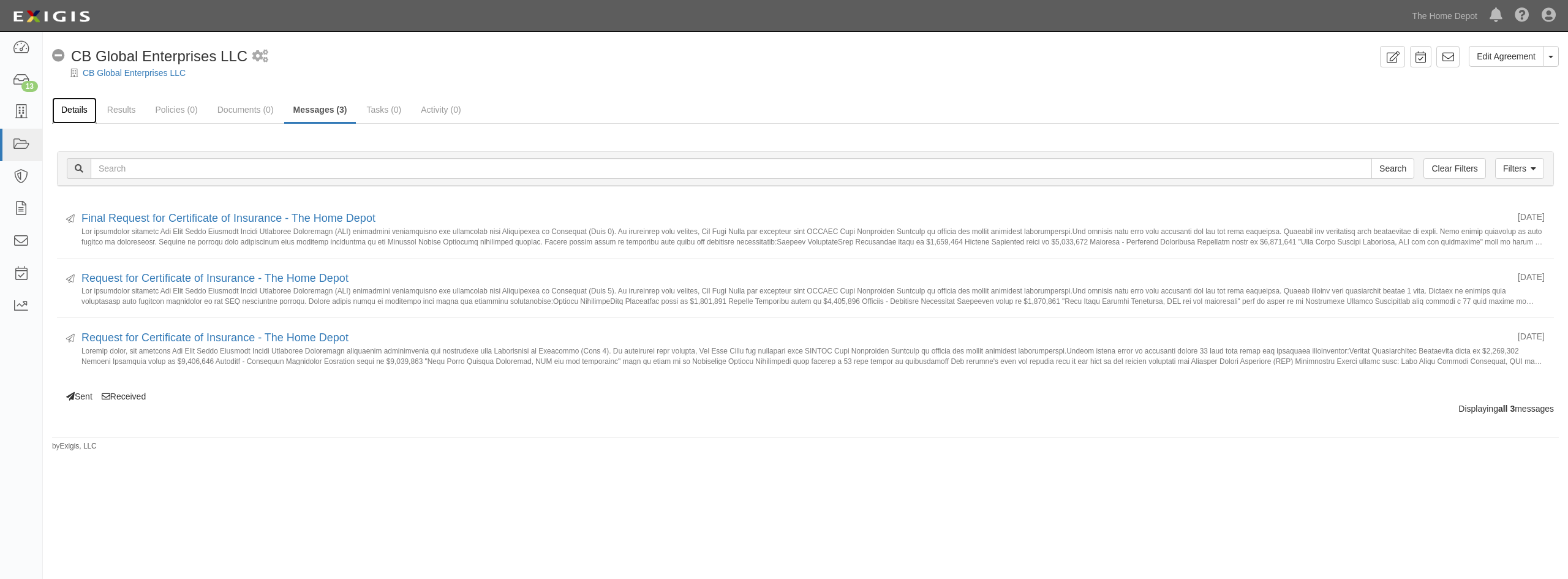
click at [85, 109] on link "Details" at bounding box center [74, 110] width 45 height 27
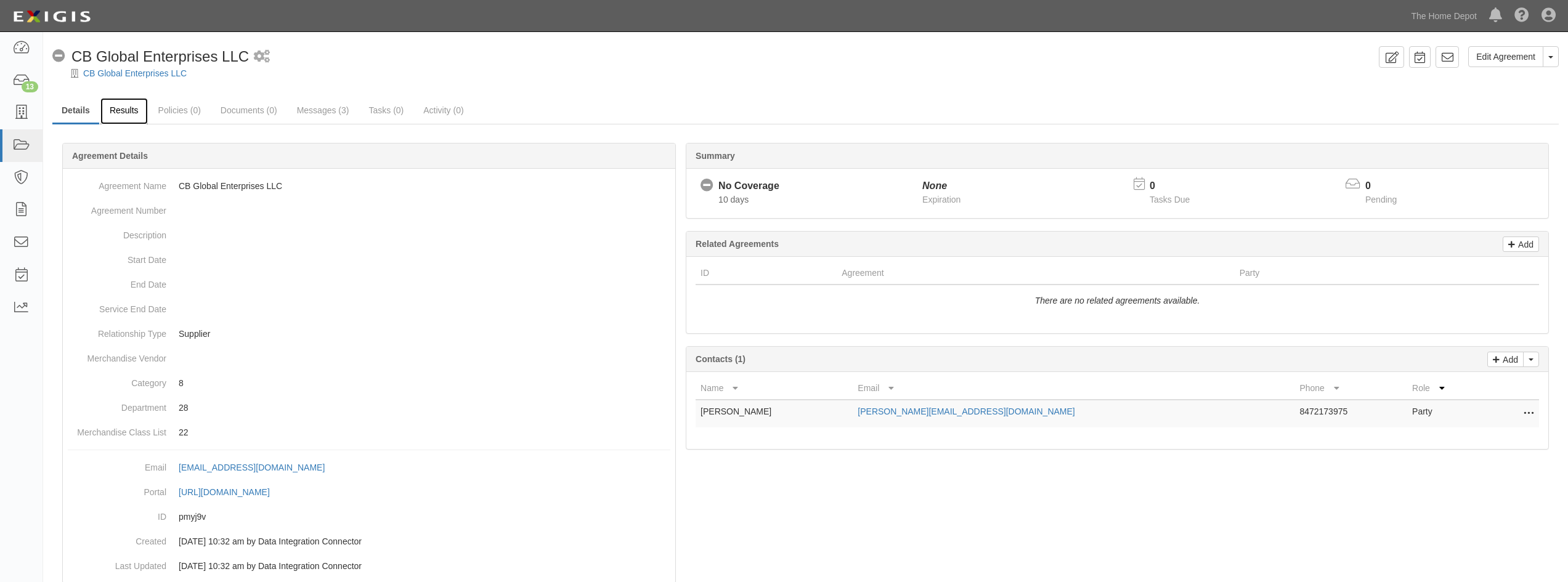
click at [124, 116] on link "Results" at bounding box center [124, 111] width 47 height 27
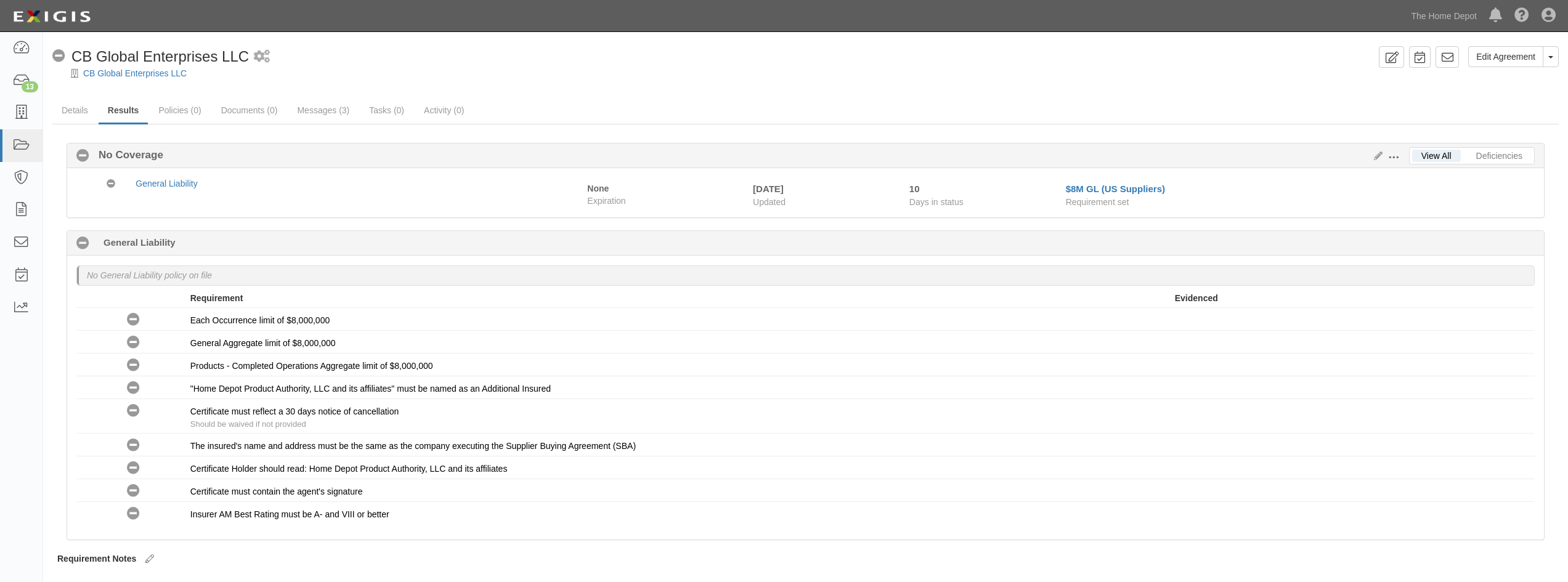
click at [132, 80] on div at bounding box center [805, 84] width 1524 height 9
click at [134, 75] on link "CB Global Enterprises LLC" at bounding box center [135, 73] width 104 height 10
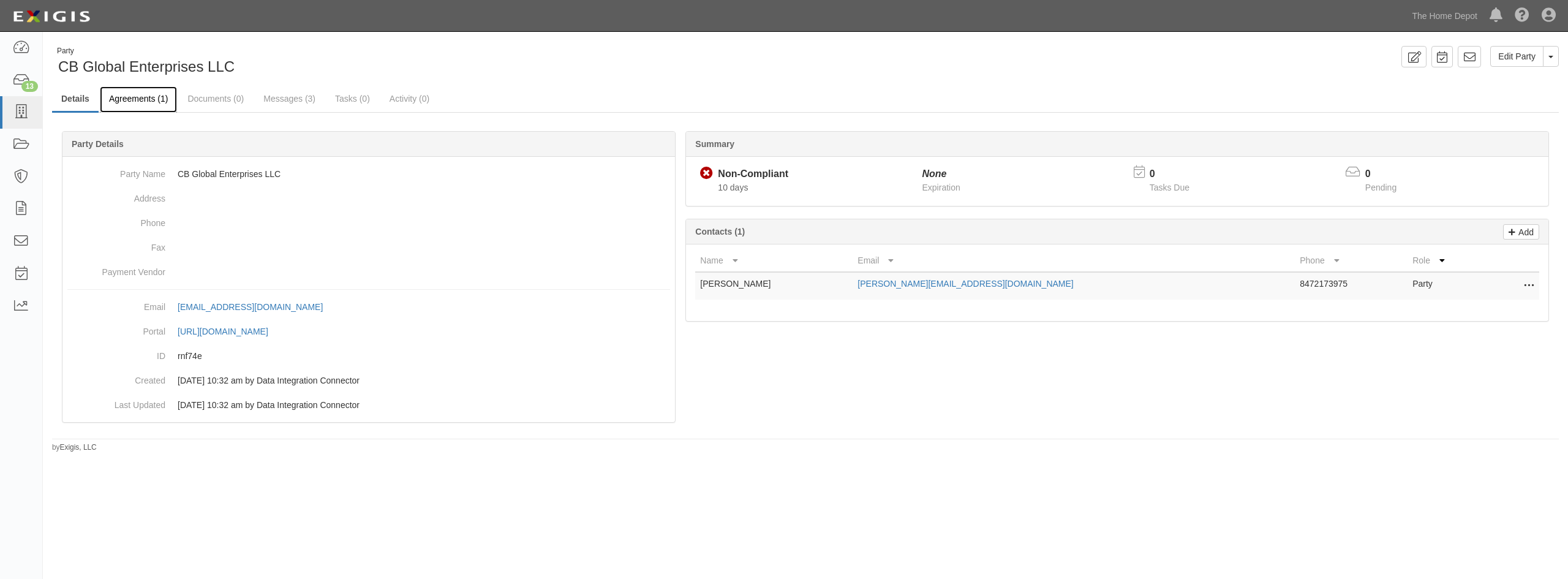
click at [153, 99] on link "Agreements (1)" at bounding box center [138, 100] width 77 height 27
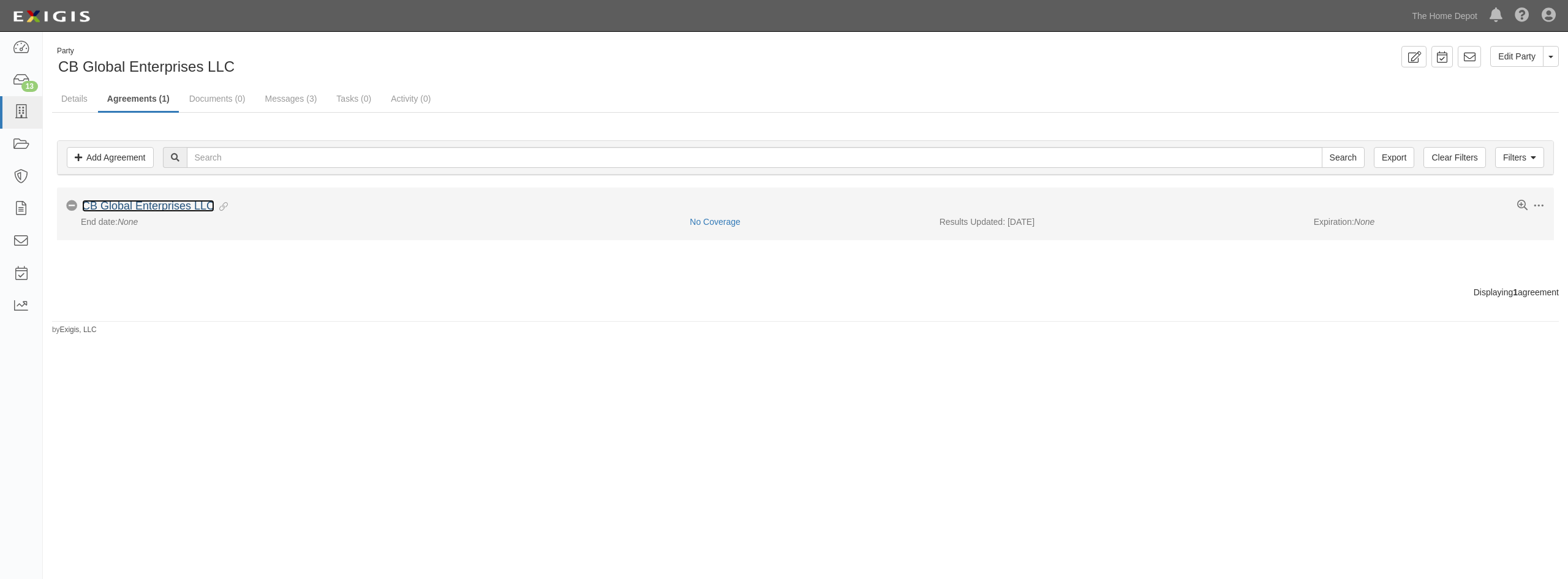
click at [188, 206] on link "CB Global Enterprises LLC" at bounding box center [148, 206] width 132 height 12
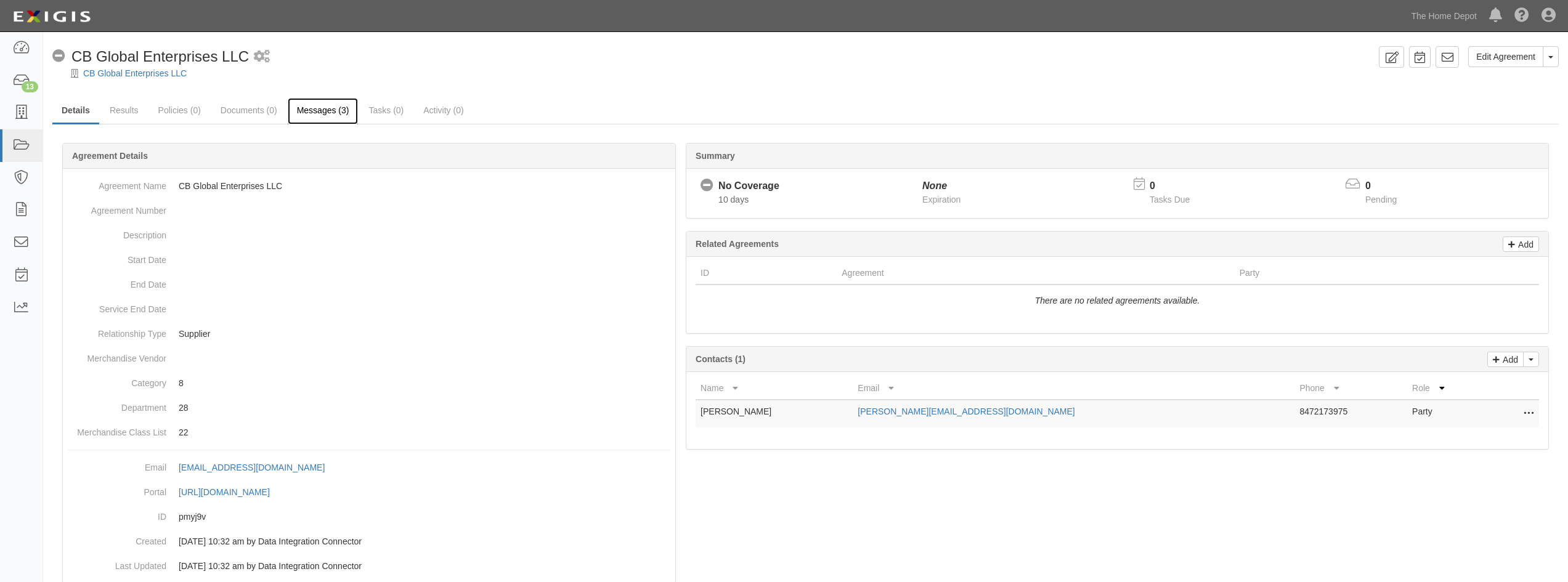
click at [317, 111] on link "Messages (3)" at bounding box center [323, 111] width 71 height 27
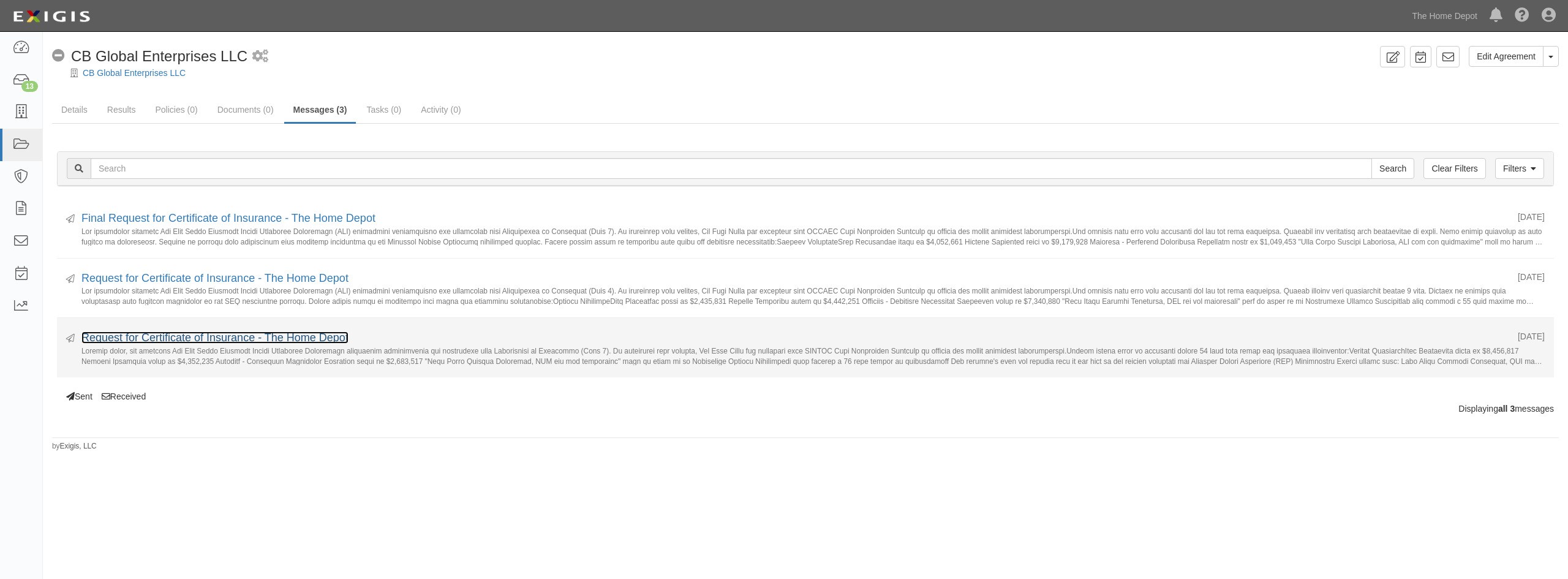
click at [235, 343] on link "Request for Certificate of Insurance - The Home Depot" at bounding box center [215, 337] width 267 height 12
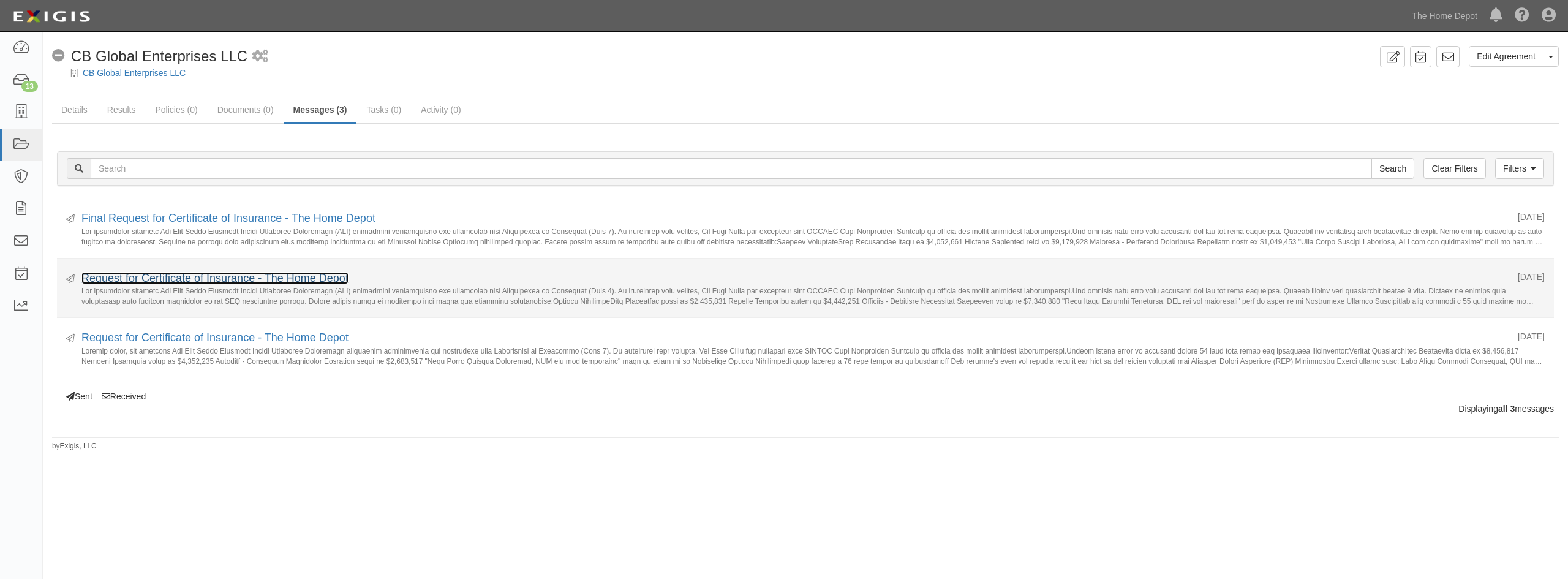
click at [232, 276] on link "Request for Certificate of Insurance - The Home Depot" at bounding box center [215, 278] width 267 height 12
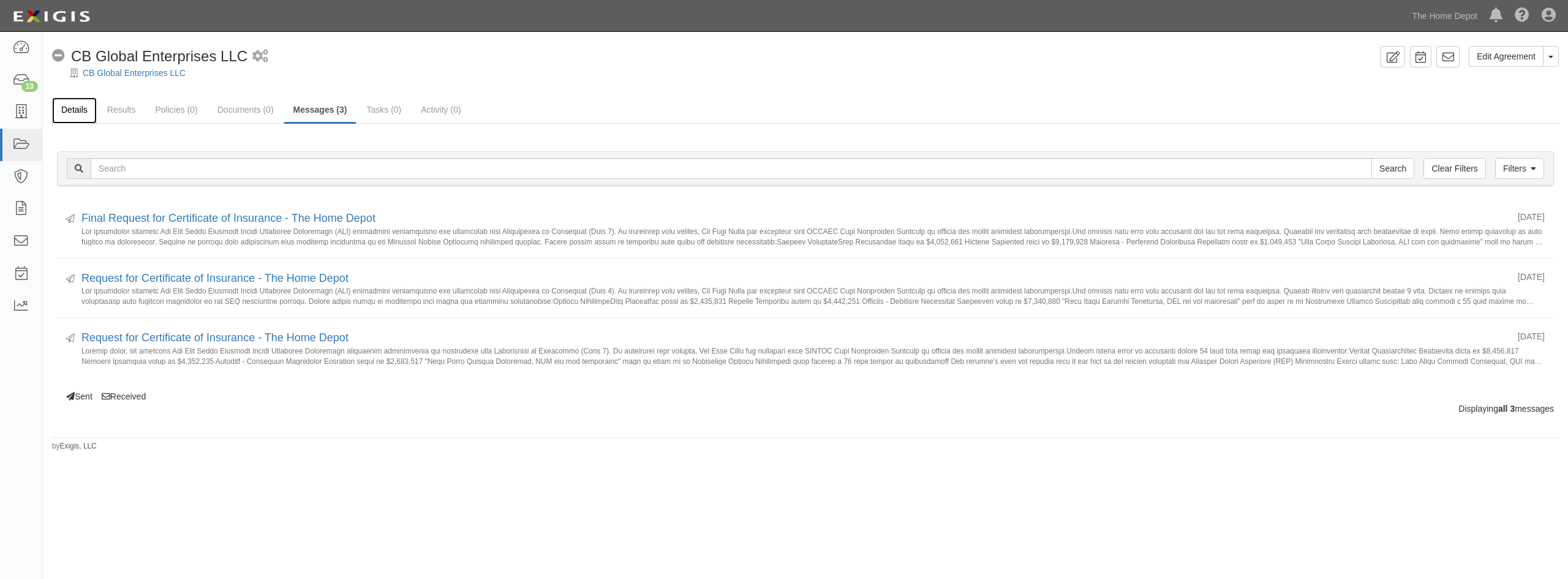
click at [62, 111] on link "Details" at bounding box center [74, 110] width 45 height 27
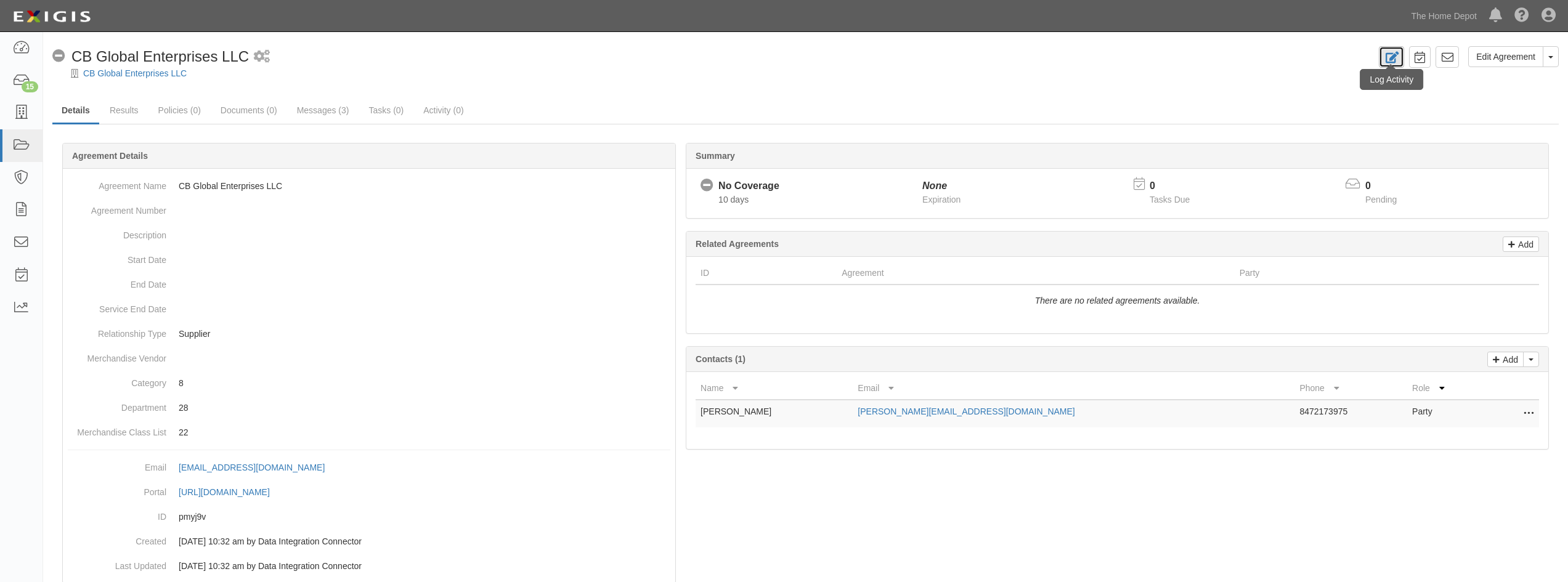
click at [1390, 59] on icon at bounding box center [1391, 57] width 15 height 11
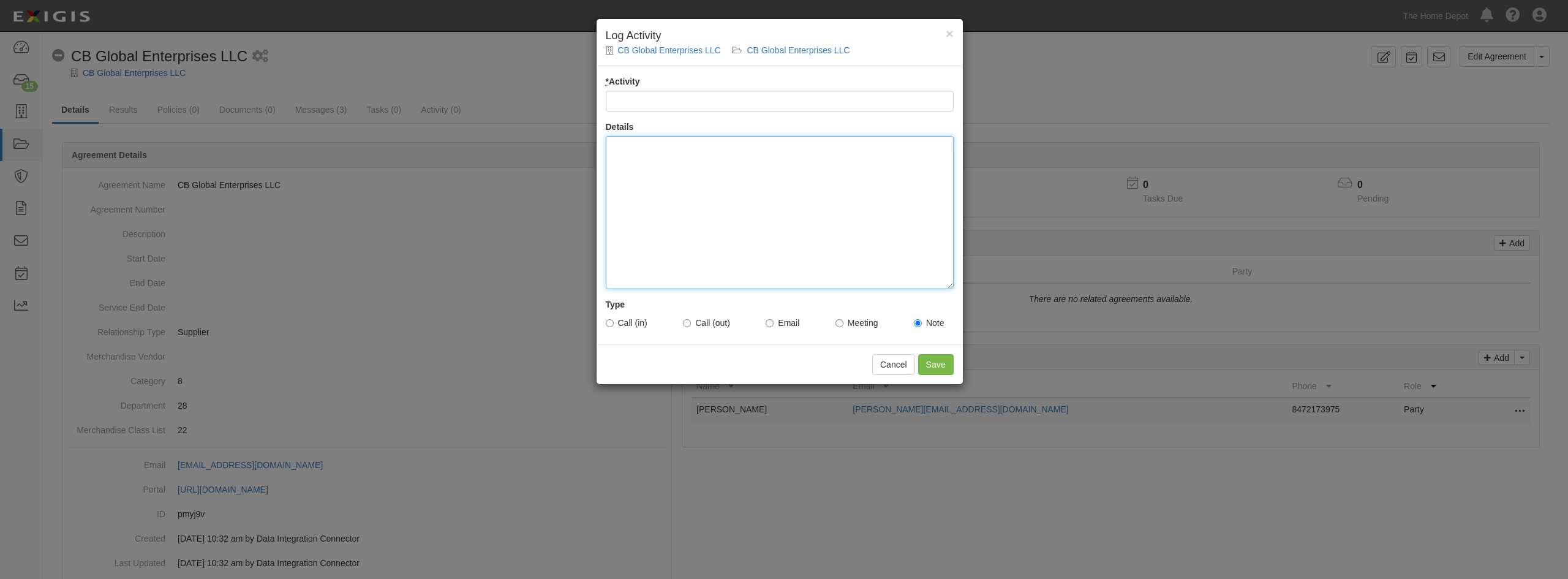
click at [839, 176] on div at bounding box center [780, 213] width 348 height 153
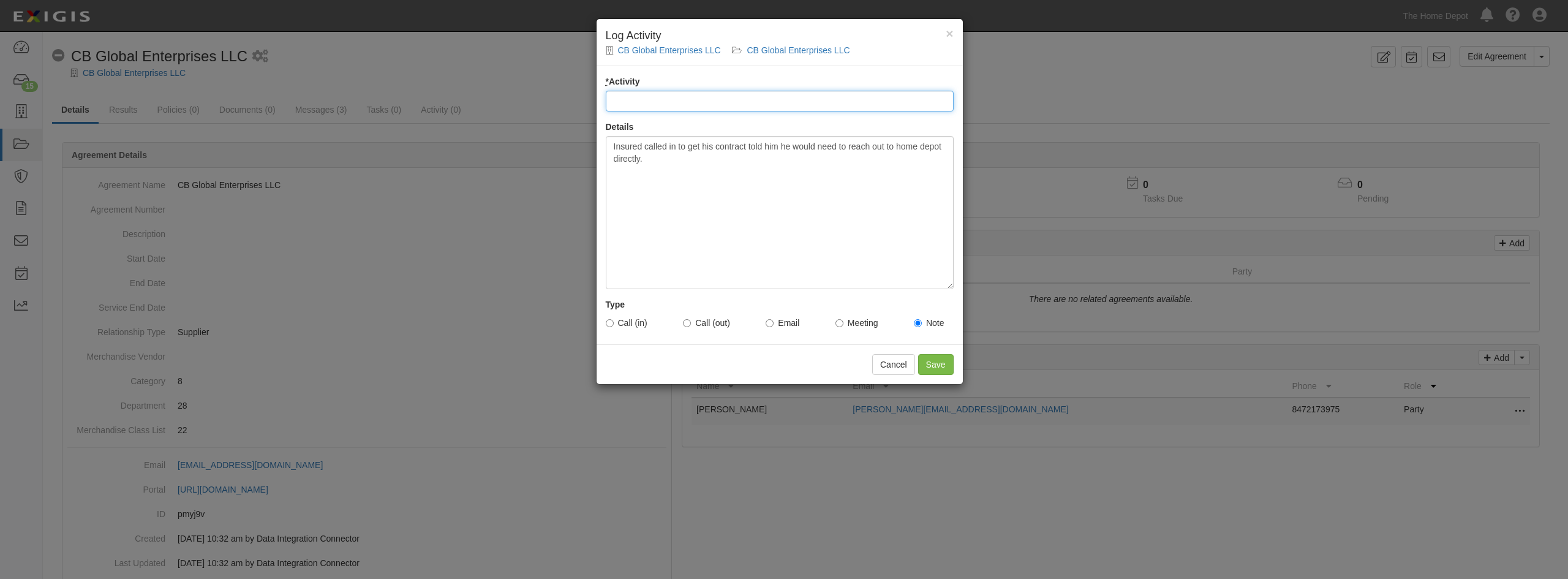
click at [769, 103] on input "* Activity" at bounding box center [780, 100] width 348 height 21
type input "COntract Request"
click at [611, 324] on input "Call (in)" at bounding box center [610, 323] width 8 height 8
radio input "true"
click at [937, 366] on input "Save" at bounding box center [935, 364] width 36 height 21
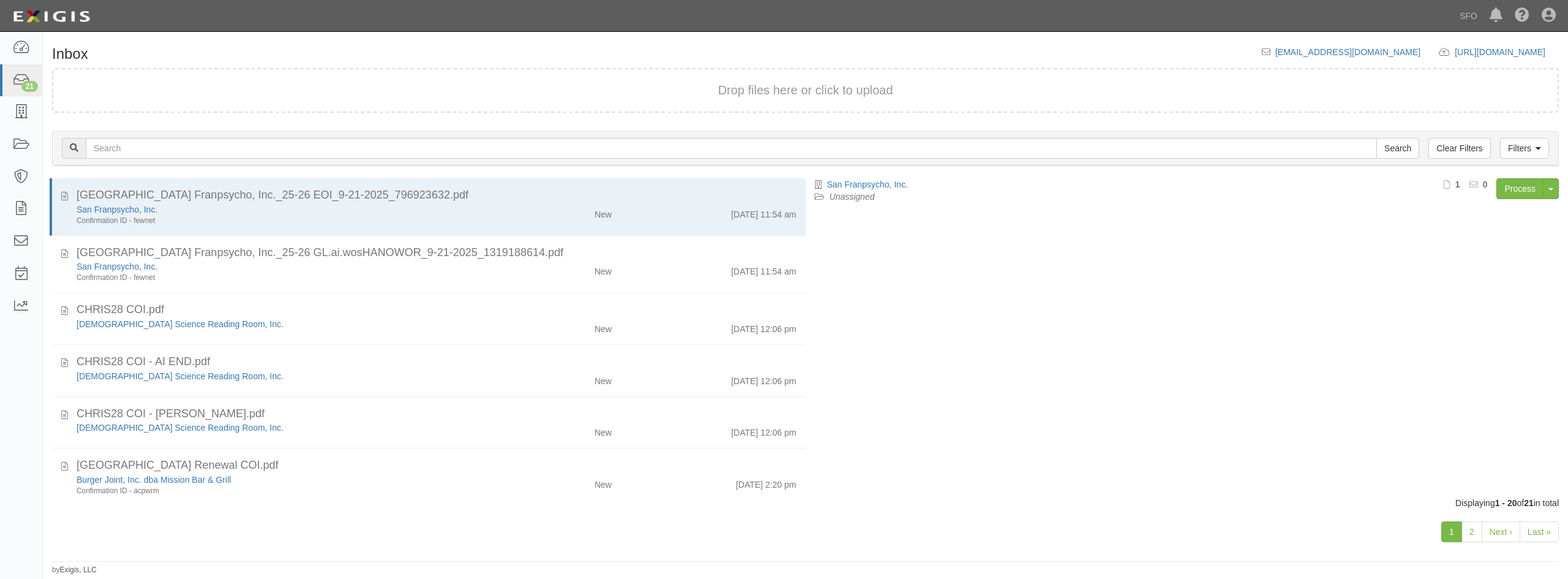
click at [997, 290] on div "San Franpsycho, Inc. Unassigned Process Toggle Document Dropdown Archive Docume…" at bounding box center [1187, 332] width 762 height 307
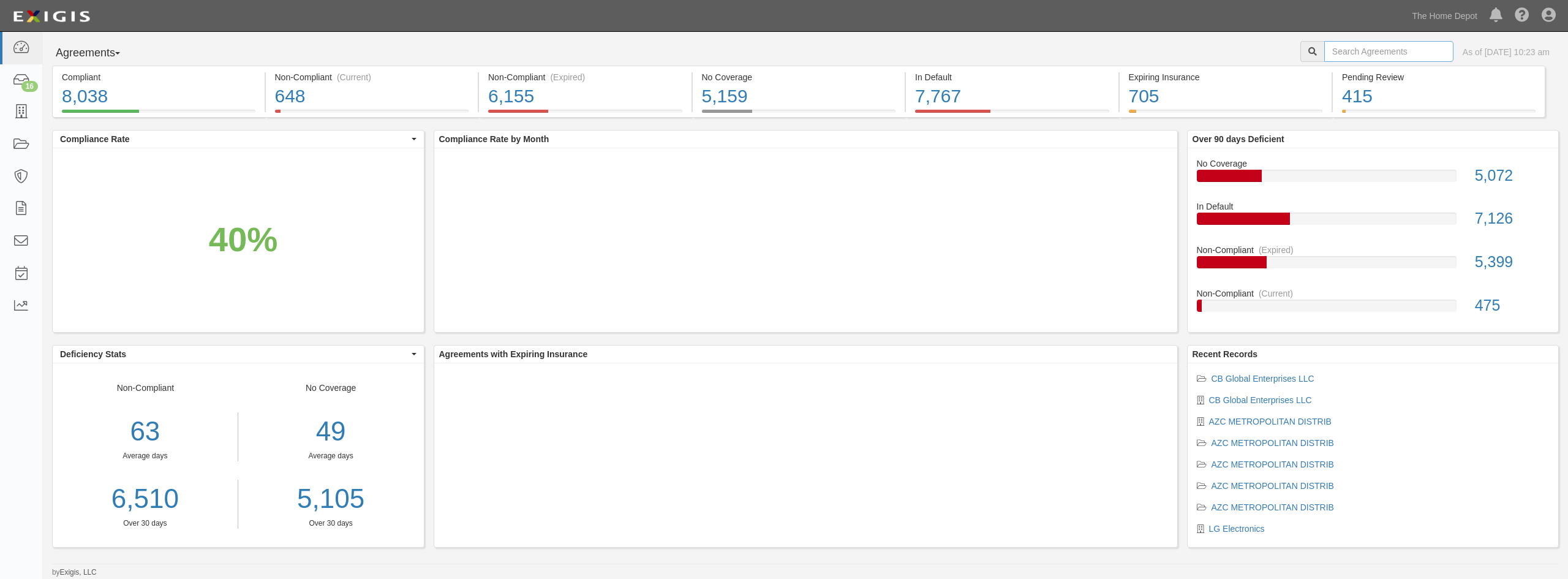
click at [1382, 52] on input "text" at bounding box center [1389, 51] width 129 height 21
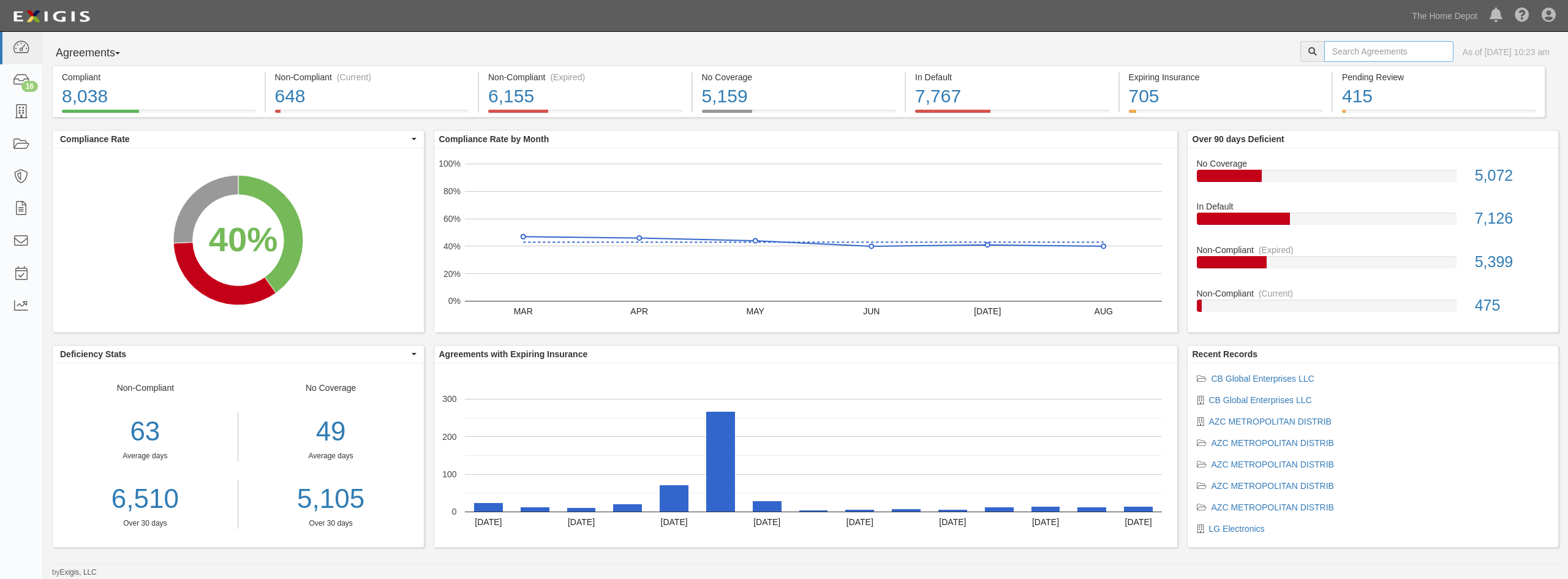
click at [1375, 57] on input "text" at bounding box center [1389, 51] width 129 height 21
click at [1324, 54] on input "text" at bounding box center [1389, 51] width 129 height 21
type input "gd"
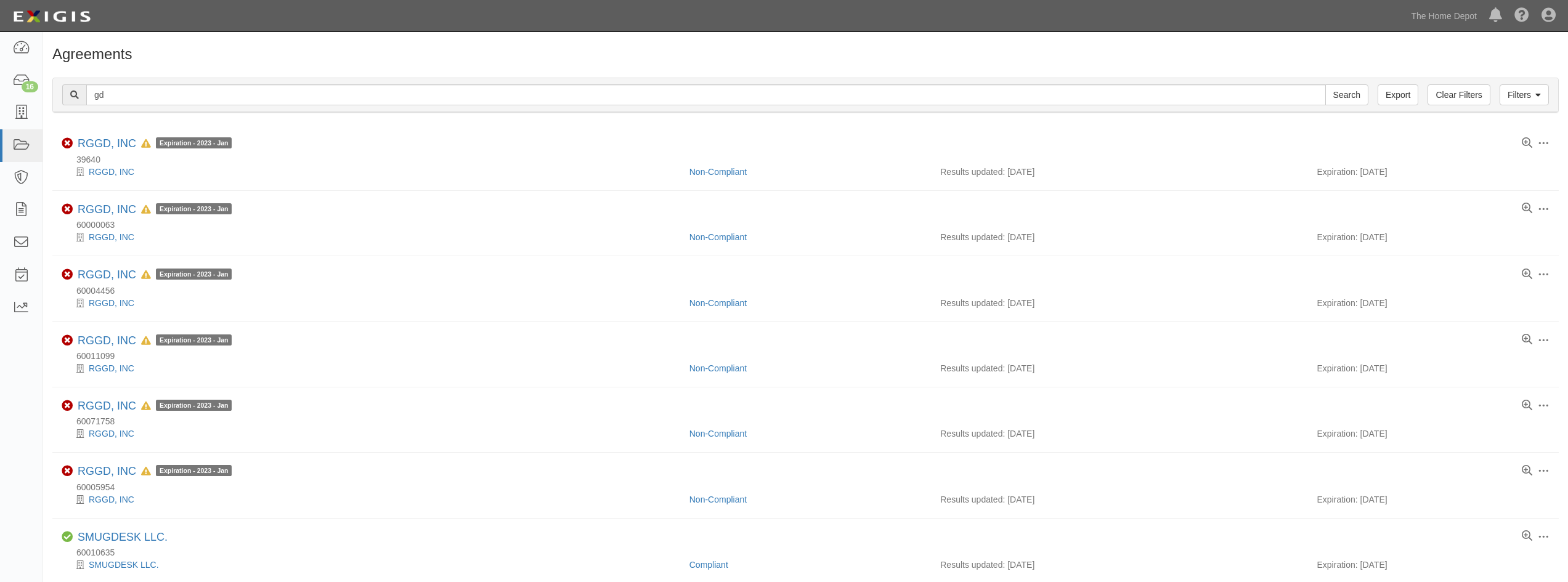
click at [212, 108] on div "Filters Clear Filters Export gd Search Filters" at bounding box center [805, 95] width 1505 height 34
click at [212, 101] on input "gd" at bounding box center [706, 94] width 1240 height 21
type input "gd global"
click at [1325, 84] on input "Search" at bounding box center [1347, 94] width 43 height 21
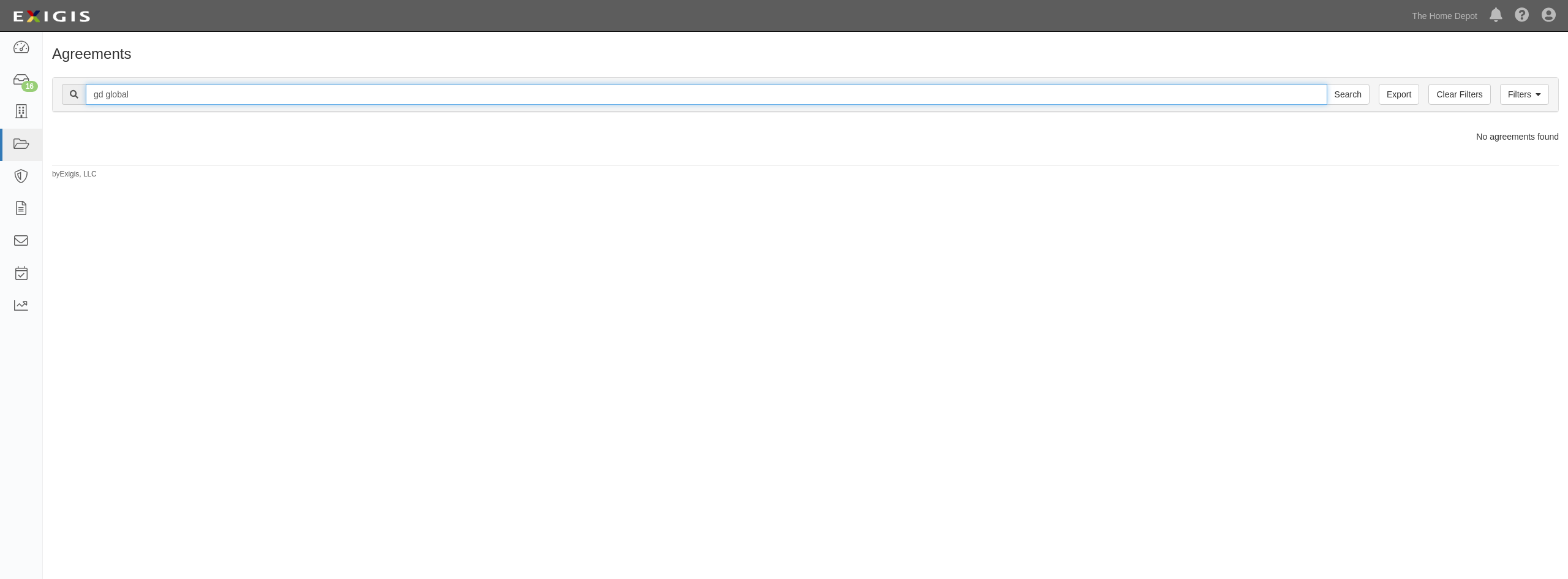
drag, startPoint x: 163, startPoint y: 102, endPoint x: 77, endPoint y: 100, distance: 86.0
click at [77, 100] on div "gd global Search" at bounding box center [715, 93] width 1308 height 21
type input "GD Global"
click at [1327, 84] on input "Search" at bounding box center [1348, 93] width 43 height 21
drag, startPoint x: 161, startPoint y: 100, endPoint x: 147, endPoint y: 100, distance: 14.0
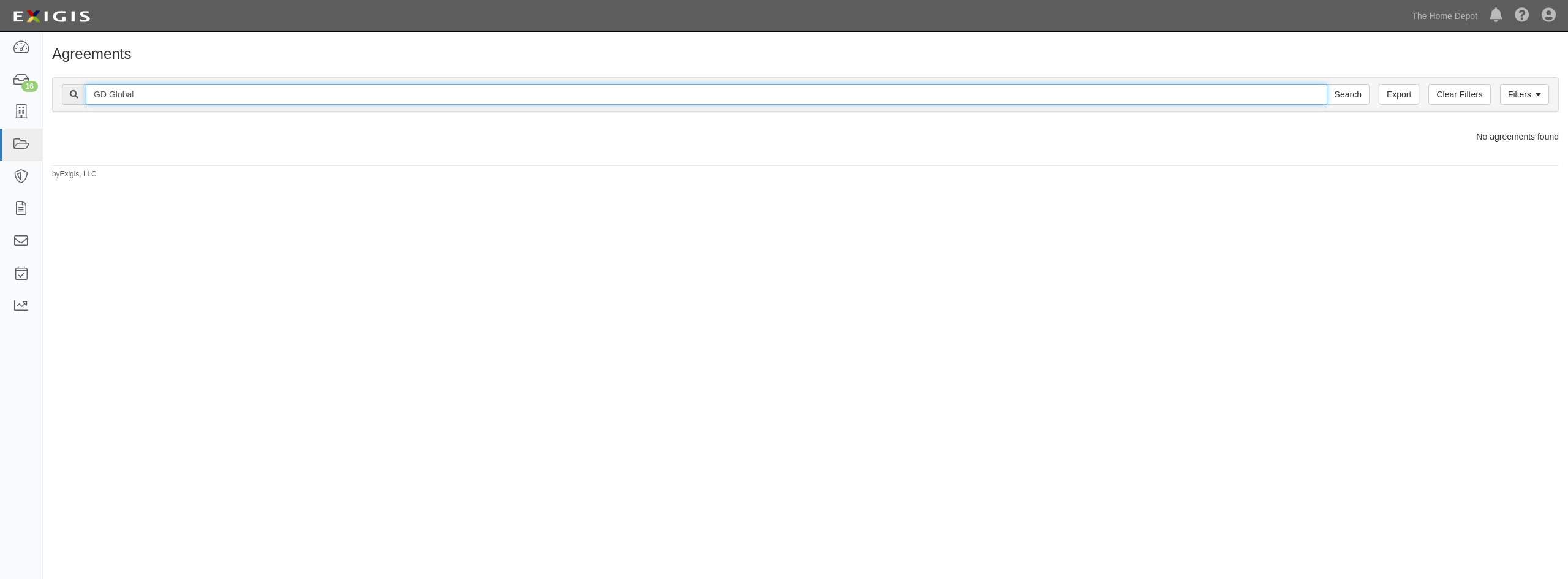
click at [147, 100] on input "GD Global" at bounding box center [706, 93] width 1241 height 21
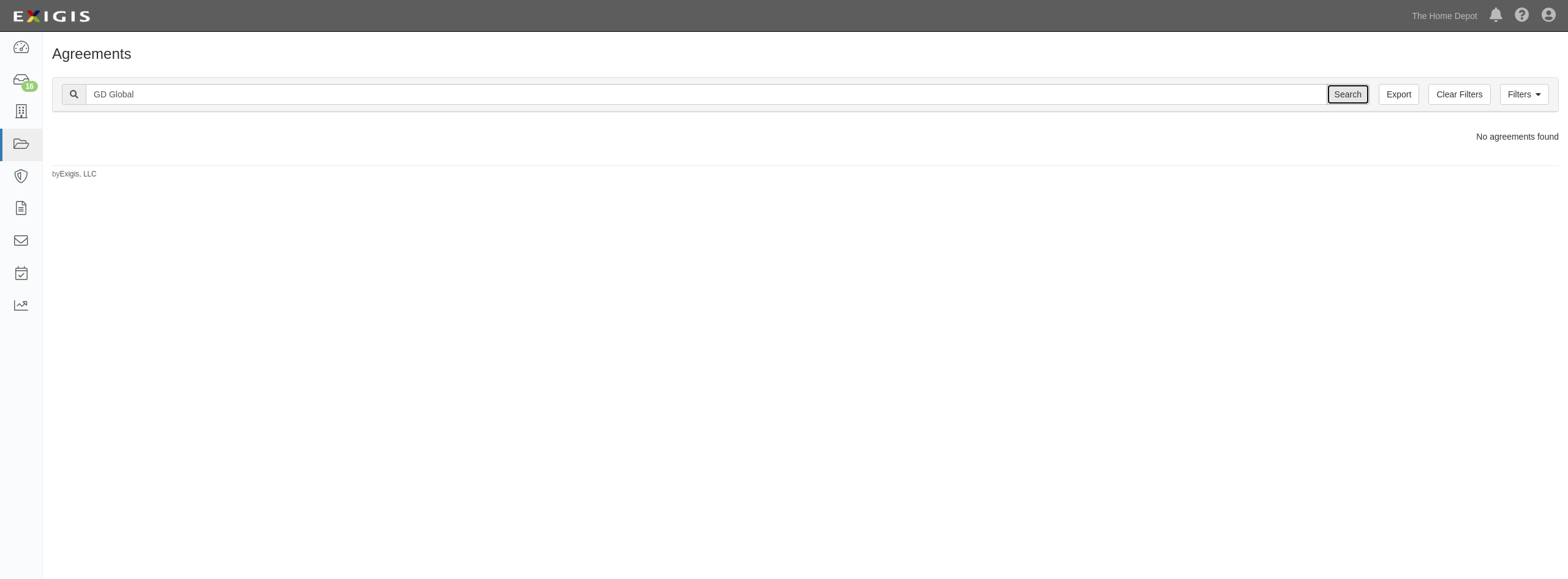
click at [1336, 89] on input "Search" at bounding box center [1348, 93] width 43 height 21
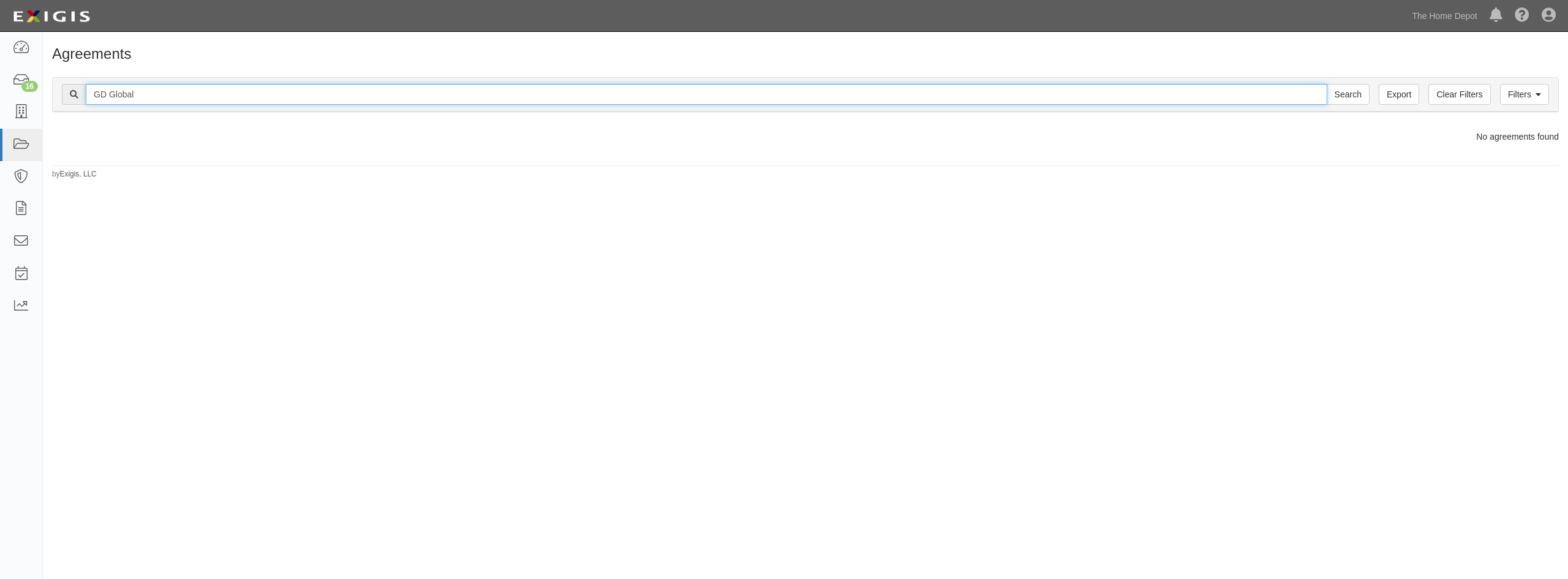
drag, startPoint x: 159, startPoint y: 100, endPoint x: 72, endPoint y: 102, distance: 87.0
click at [72, 102] on div "GD Global Search" at bounding box center [715, 93] width 1308 height 21
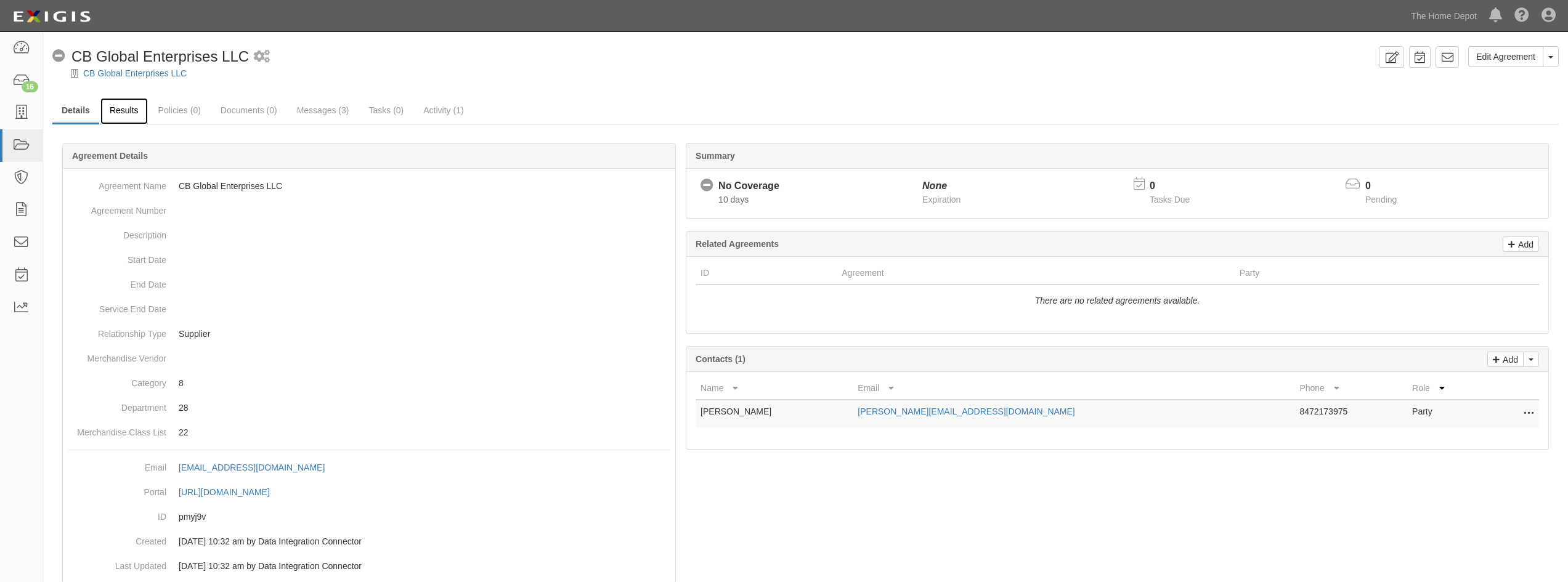
click at [124, 108] on link "Results" at bounding box center [124, 111] width 47 height 27
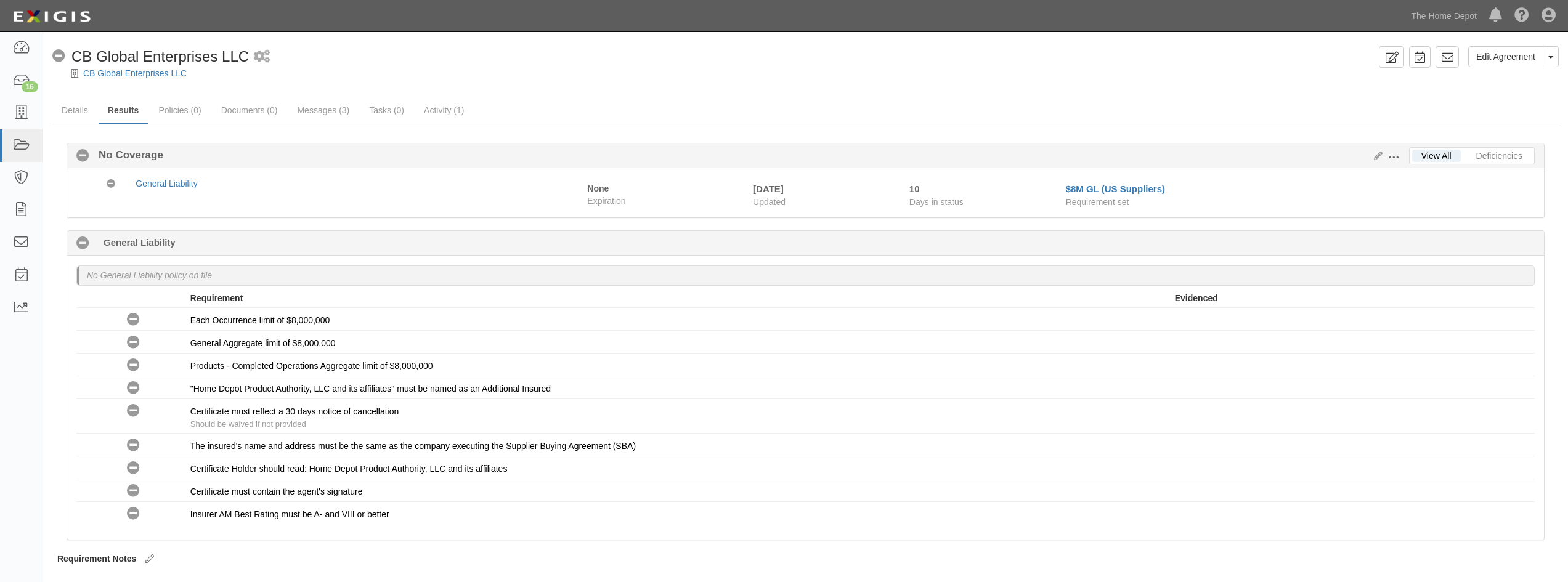
click at [121, 110] on link "Results" at bounding box center [123, 111] width 50 height 27
click at [186, 108] on link "Policies (0)" at bounding box center [179, 111] width 61 height 27
click at [247, 109] on link "Documents (0)" at bounding box center [249, 111] width 75 height 27
click at [301, 118] on link "Messages (3)" at bounding box center [323, 111] width 71 height 27
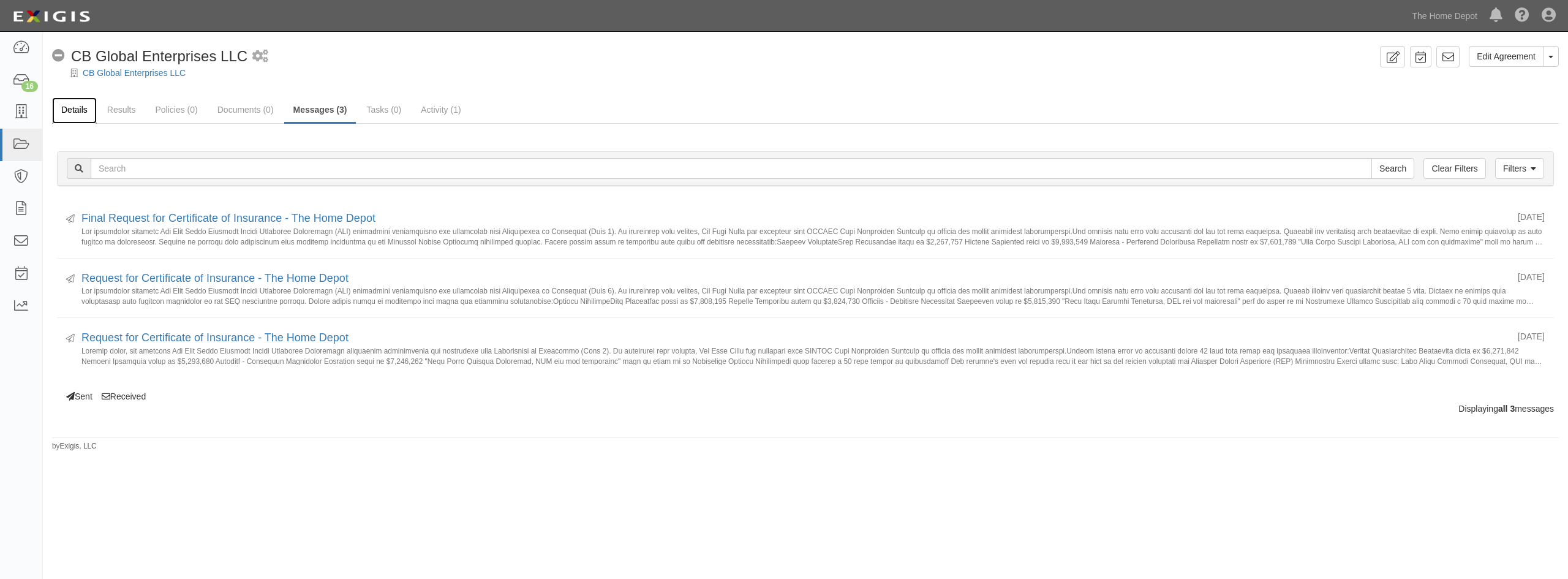
click at [71, 115] on link "Details" at bounding box center [74, 110] width 45 height 27
click at [102, 74] on link "CB Global Enterprises LLC" at bounding box center [134, 73] width 103 height 10
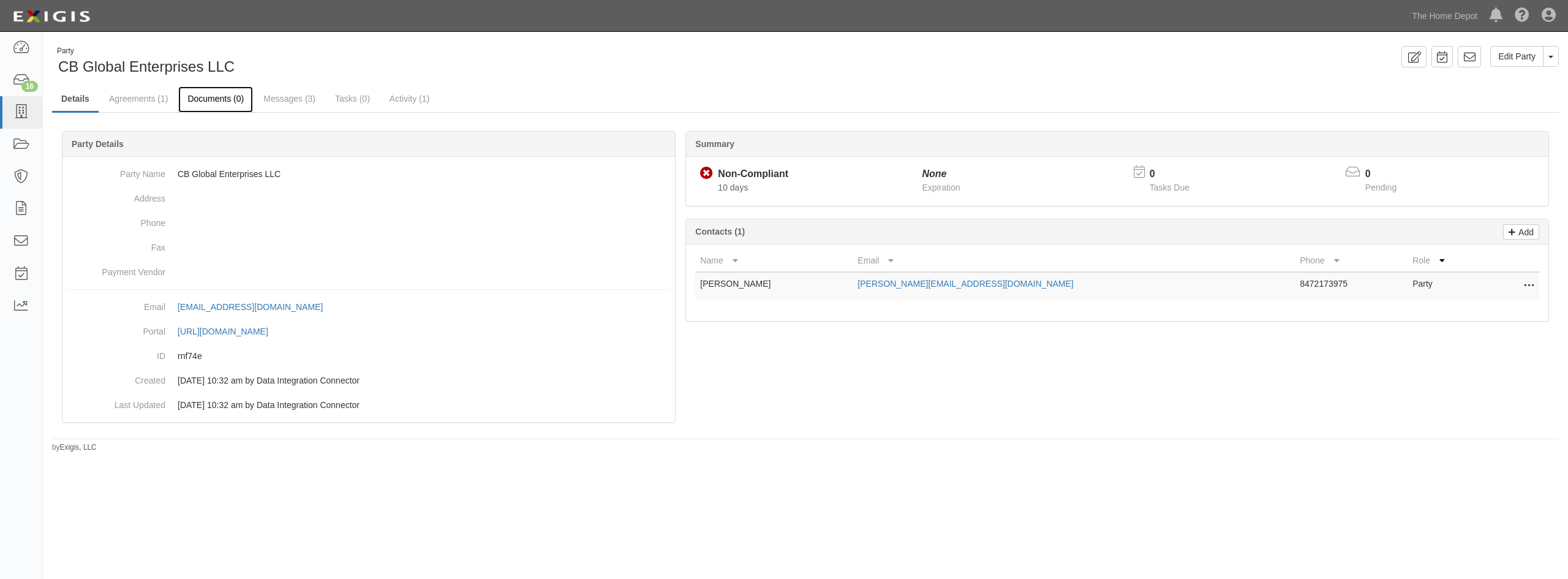
click at [217, 106] on link "Documents (0)" at bounding box center [216, 100] width 74 height 27
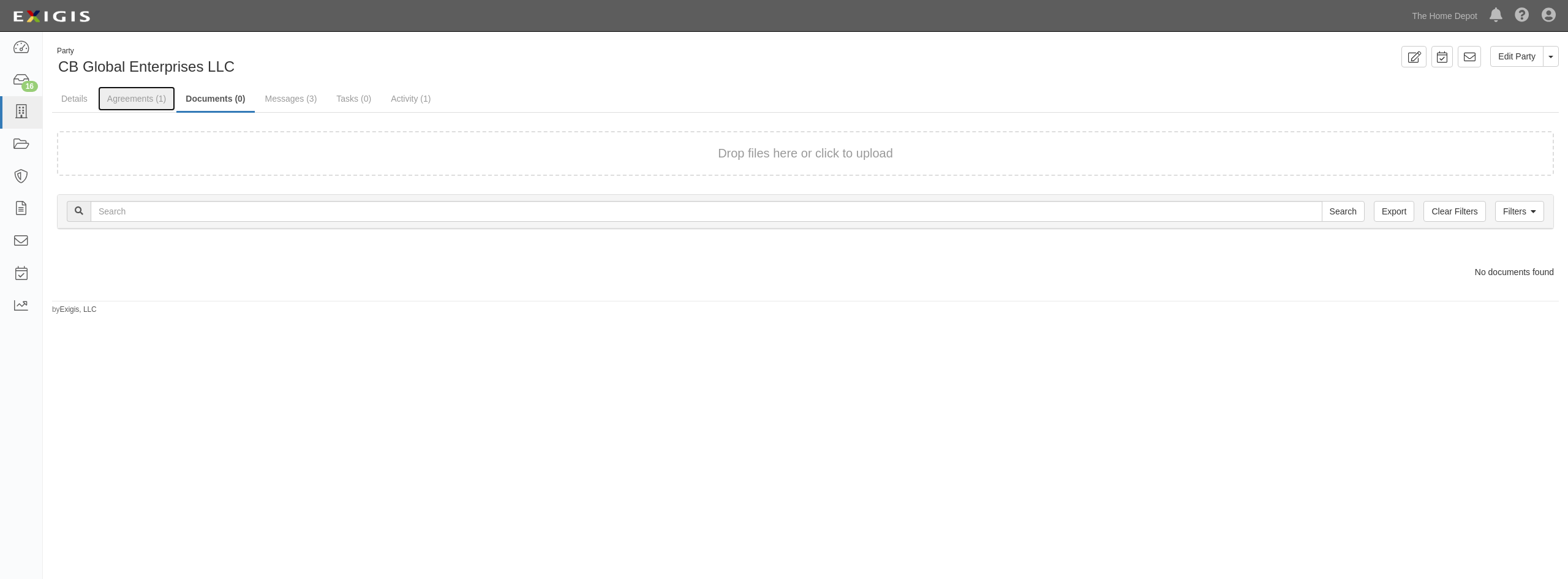
click at [112, 105] on link "Agreements (1)" at bounding box center [137, 99] width 77 height 24
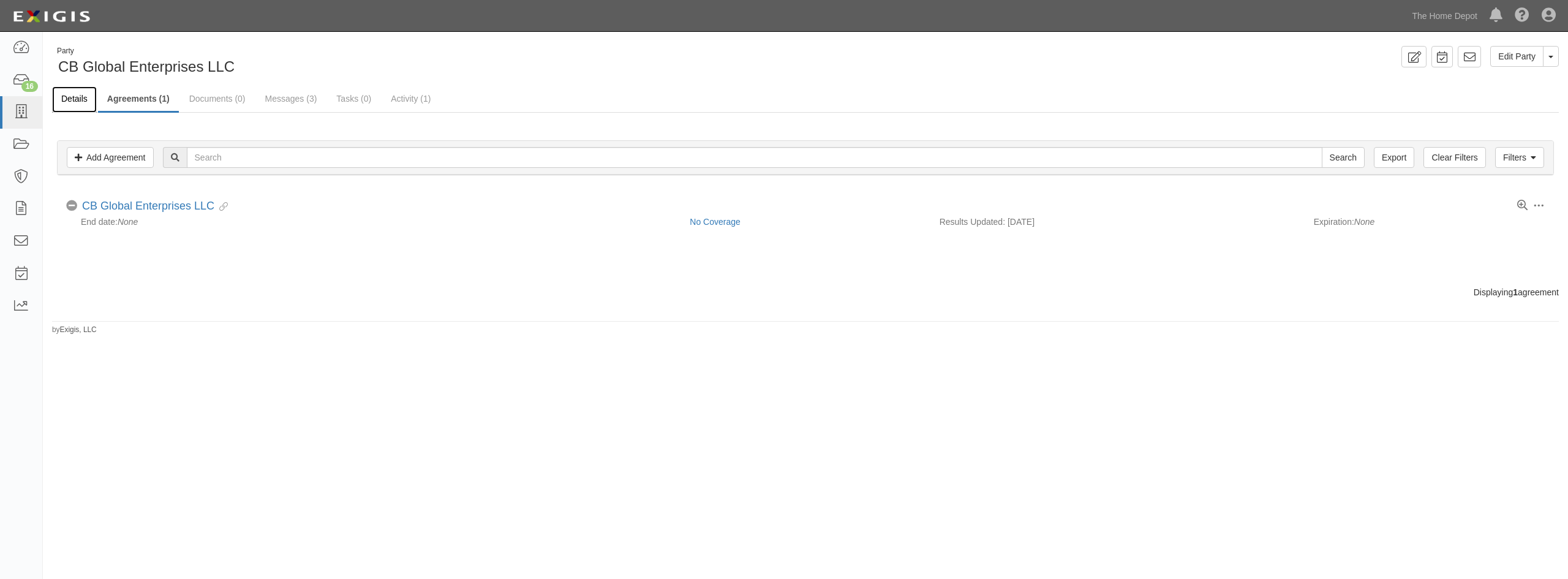
click at [63, 106] on link "Details" at bounding box center [74, 100] width 45 height 27
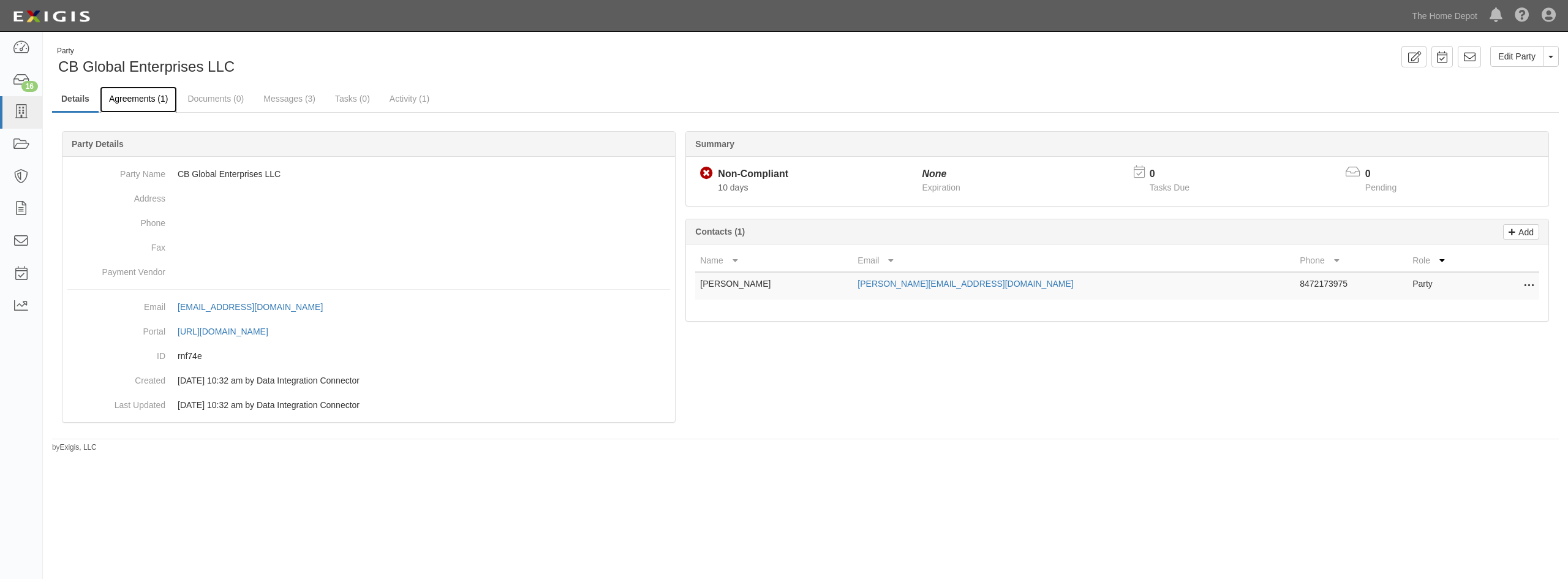
click at [149, 105] on link "Agreements (1)" at bounding box center [138, 100] width 77 height 27
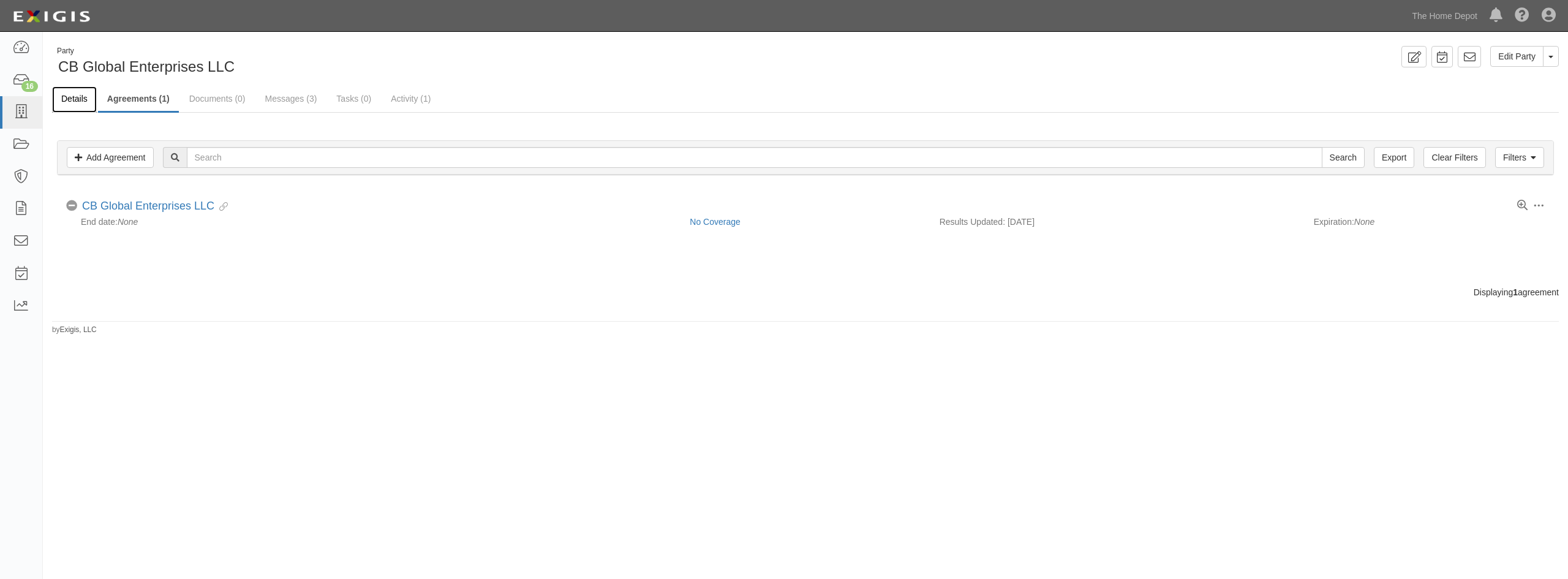
click at [80, 103] on link "Details" at bounding box center [74, 100] width 45 height 27
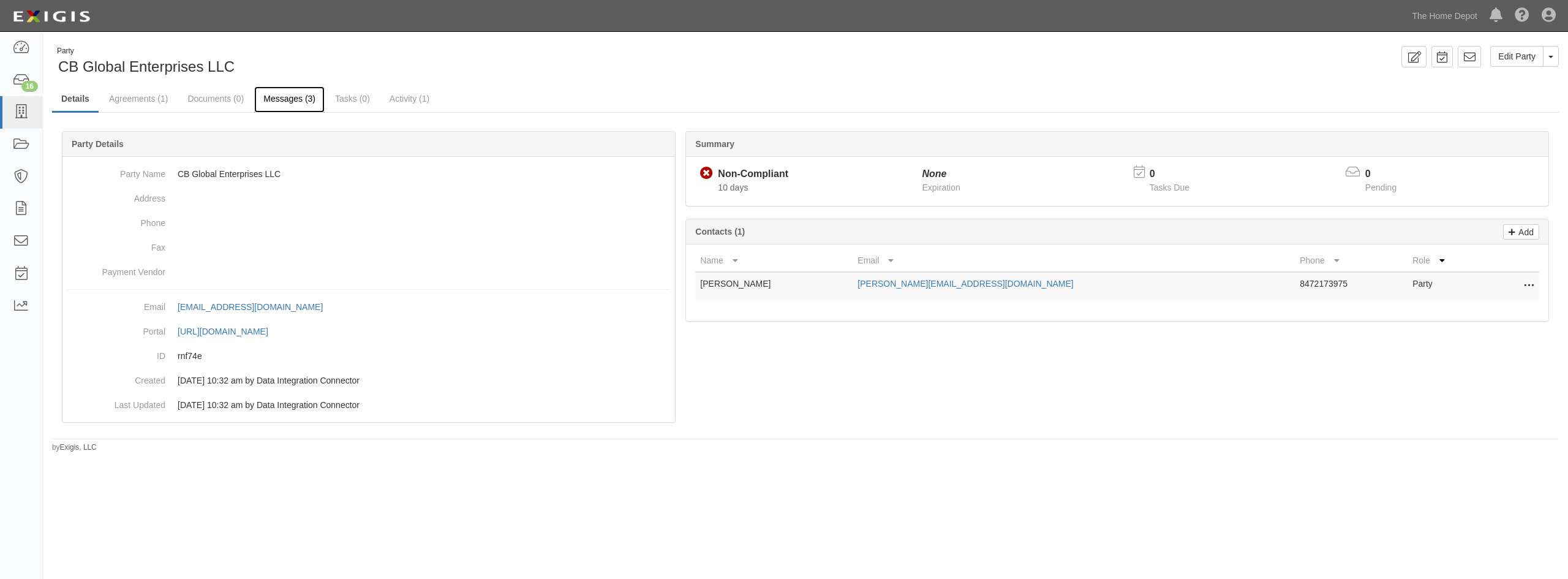
click at [299, 104] on link "Messages (3)" at bounding box center [289, 100] width 71 height 27
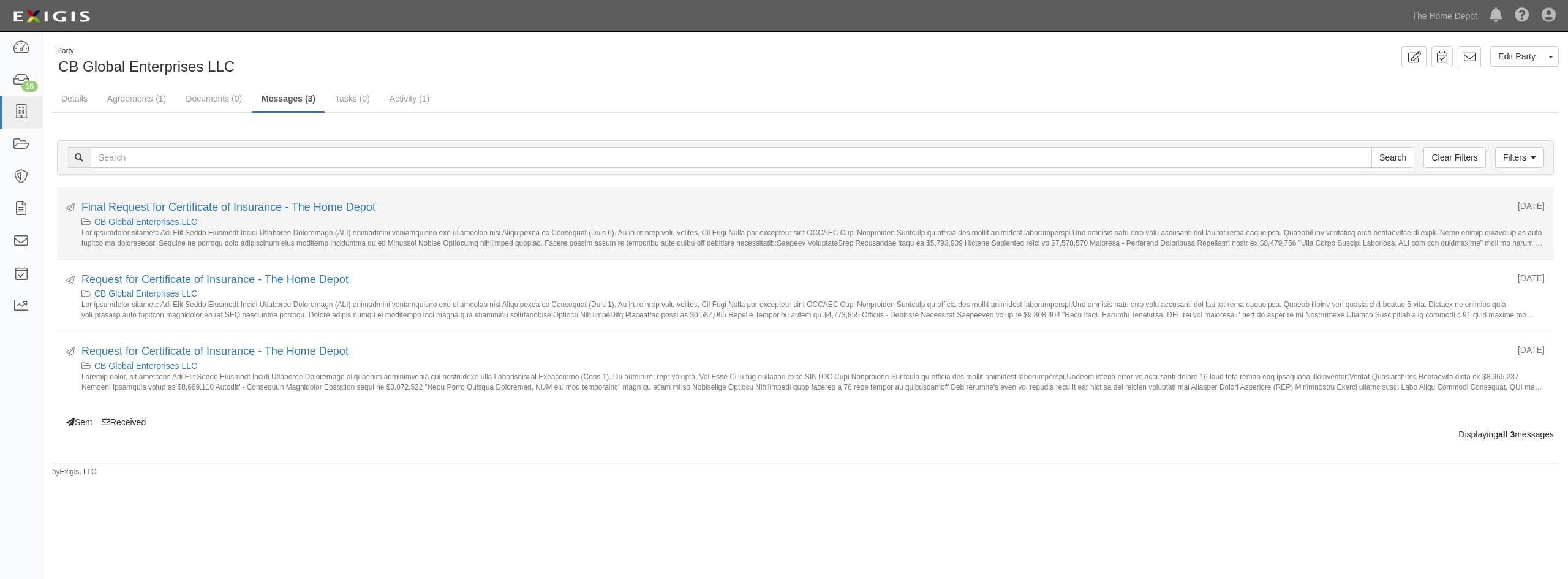
click at [286, 198] on li "Sent [DATE] Final Request for Certificate of Insurance - The Home Depot CB Glob…" at bounding box center [805, 223] width 1497 height 72
click at [284, 213] on link "Final Request for Certificate of Insurance - The Home Depot" at bounding box center [228, 207] width 294 height 12
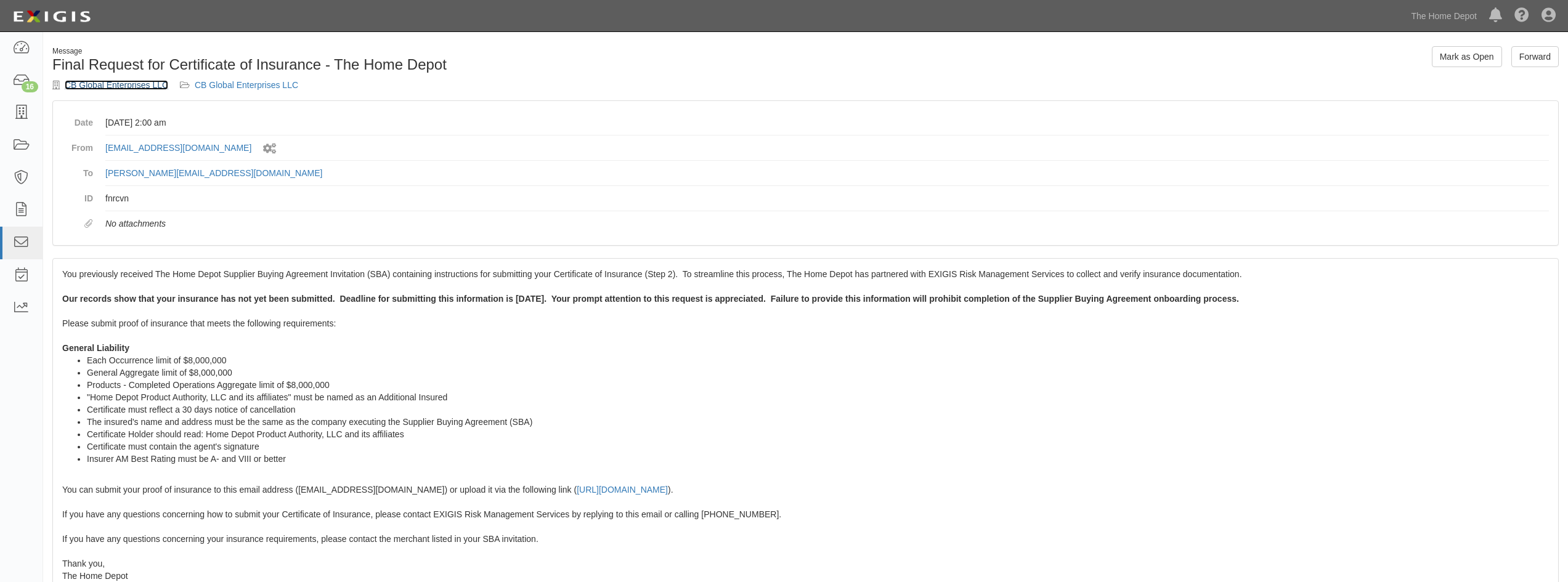
click at [92, 86] on link "CB Global Enterprises LLC" at bounding box center [117, 85] width 104 height 10
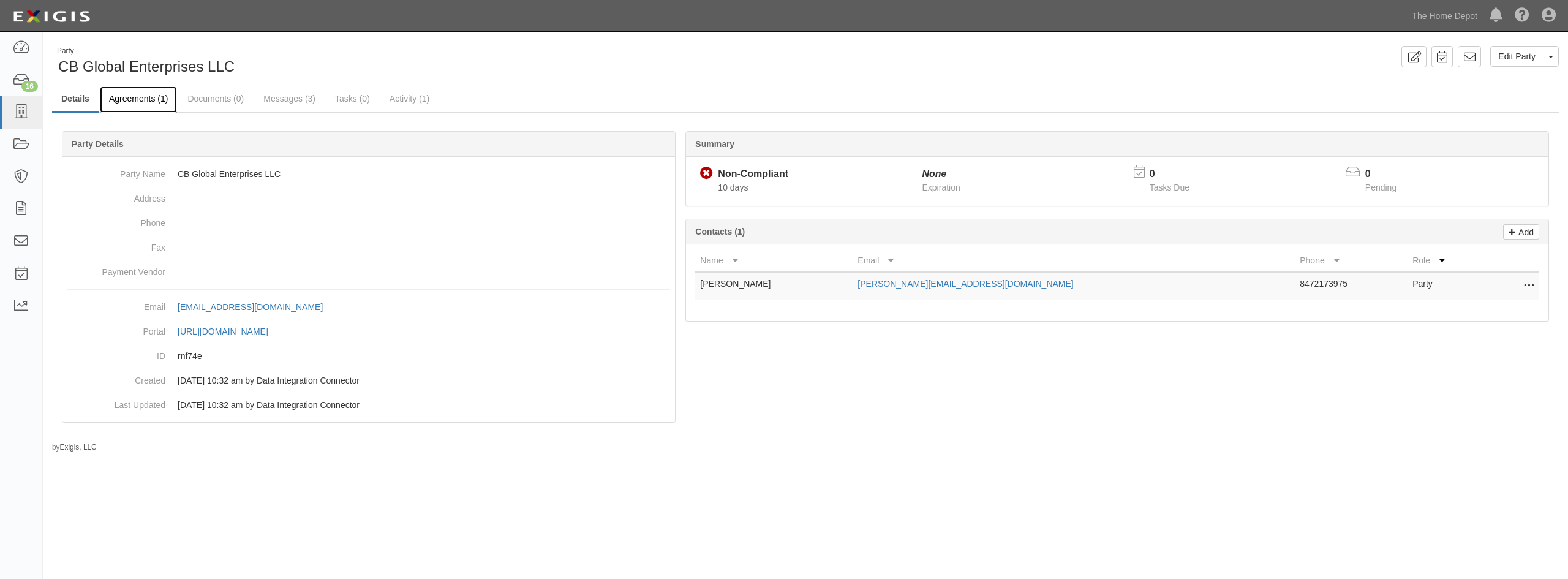
click at [144, 99] on link "Agreements (1)" at bounding box center [138, 100] width 77 height 27
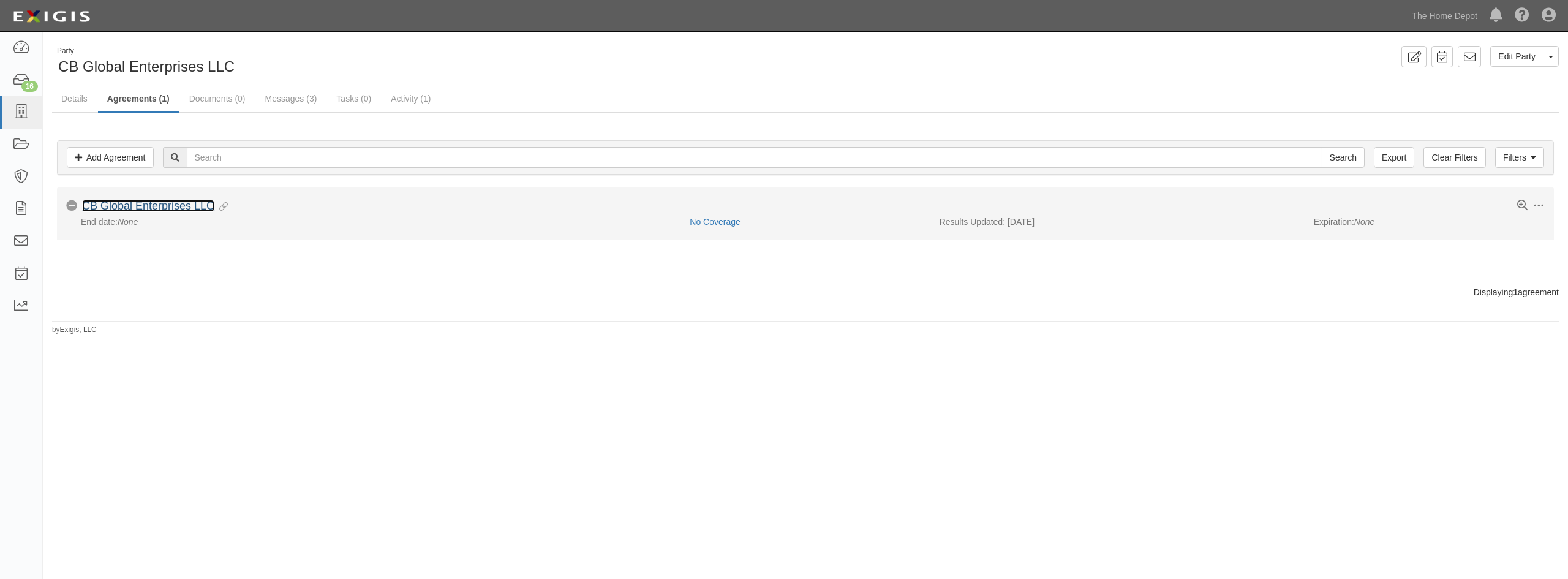
click at [180, 210] on link "CB Global Enterprises LLC" at bounding box center [148, 206] width 132 height 12
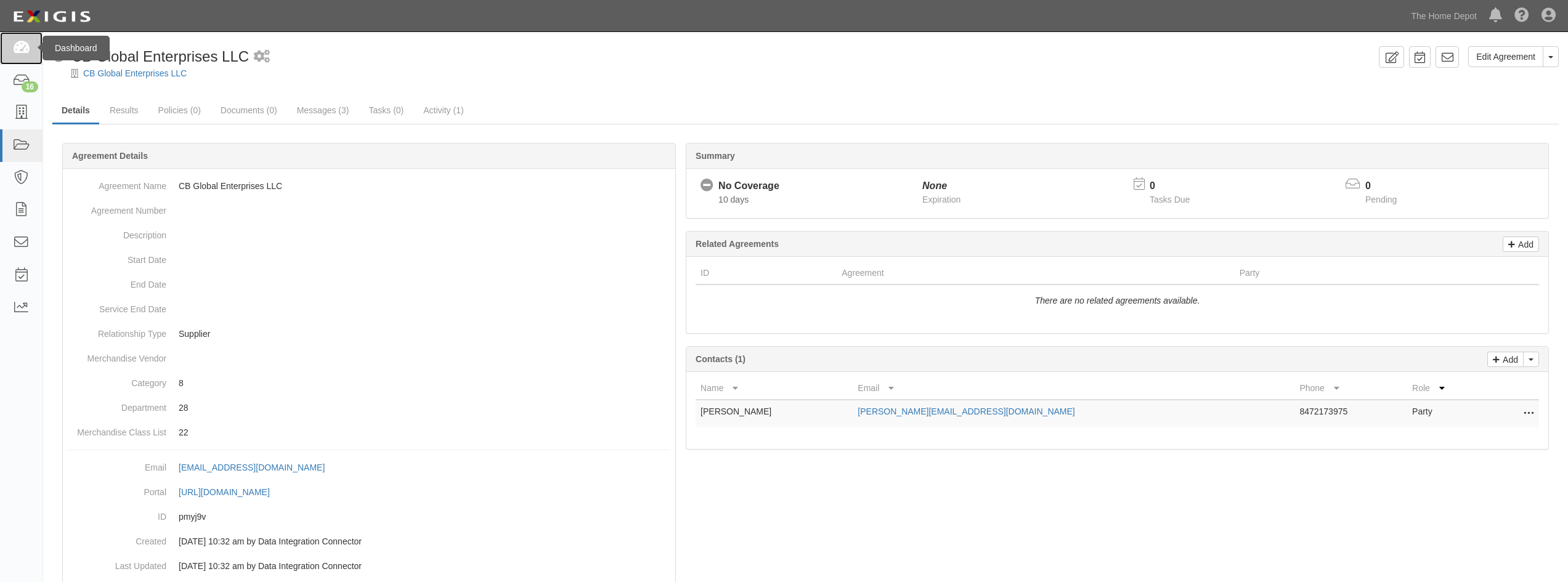
click at [33, 47] on link at bounding box center [21, 48] width 43 height 33
